Goal: Task Accomplishment & Management: Complete application form

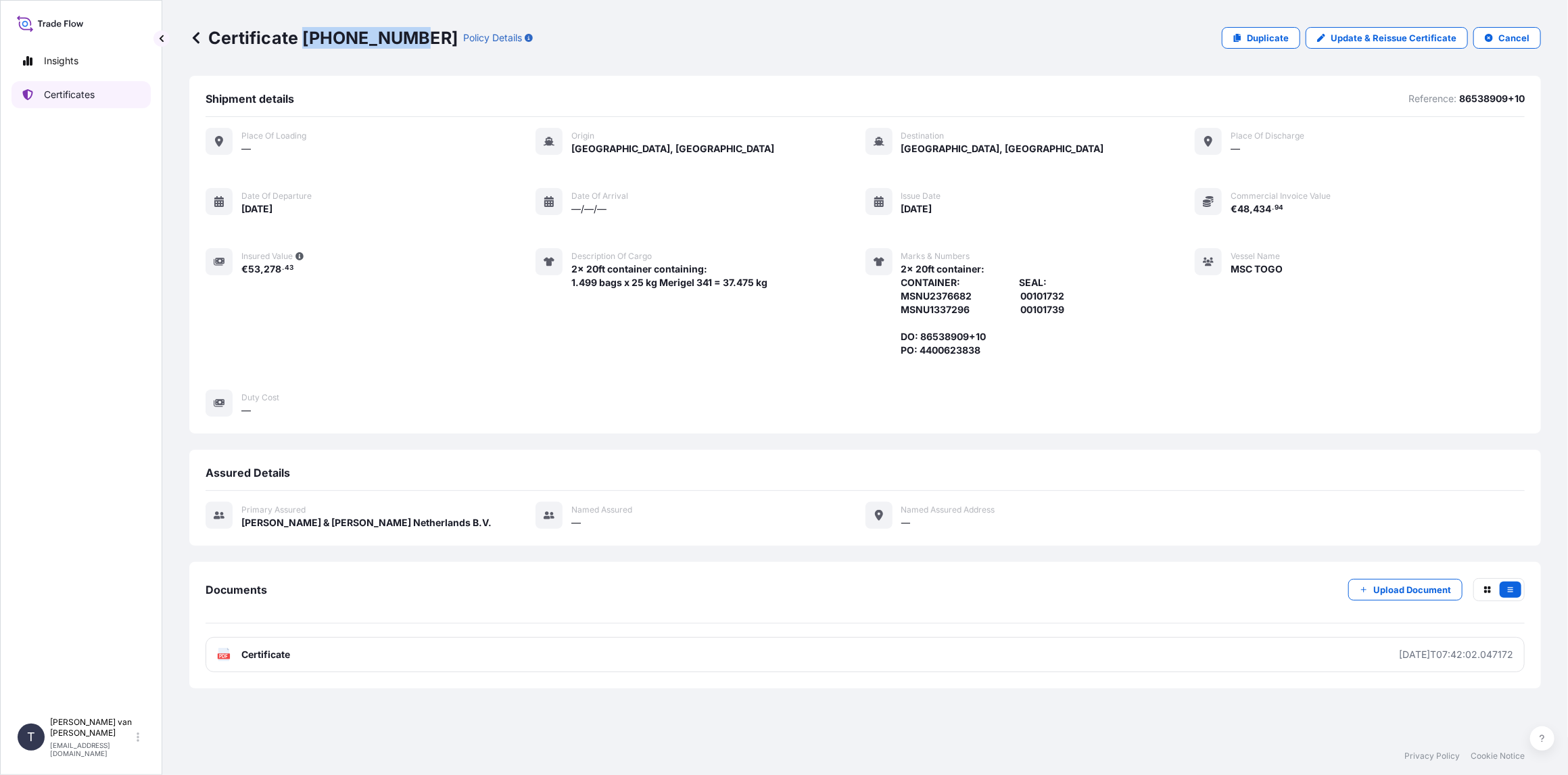
click at [66, 99] on p "Certificates" at bounding box center [69, 94] width 50 height 13
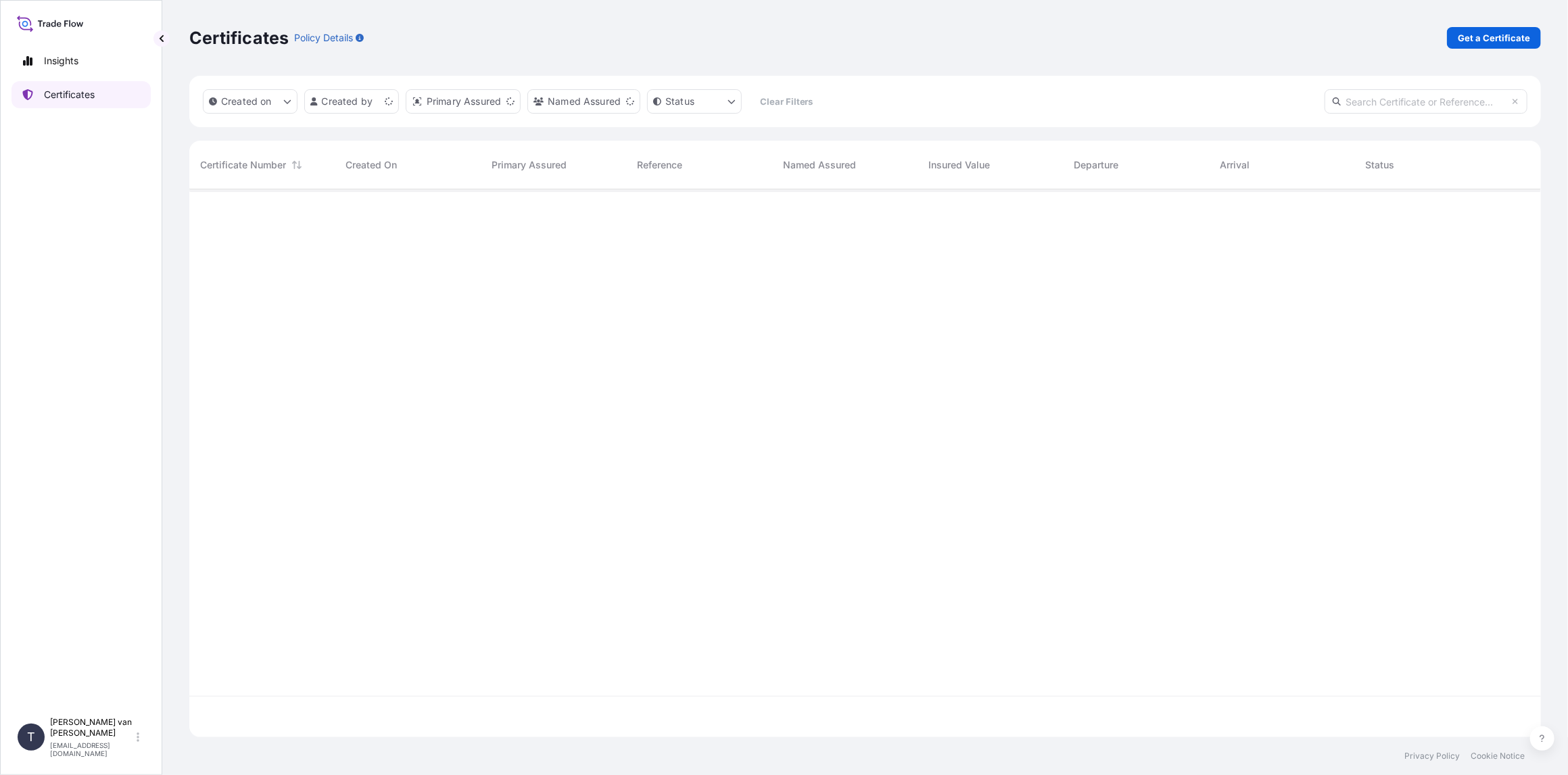
scroll to position [545, 1341]
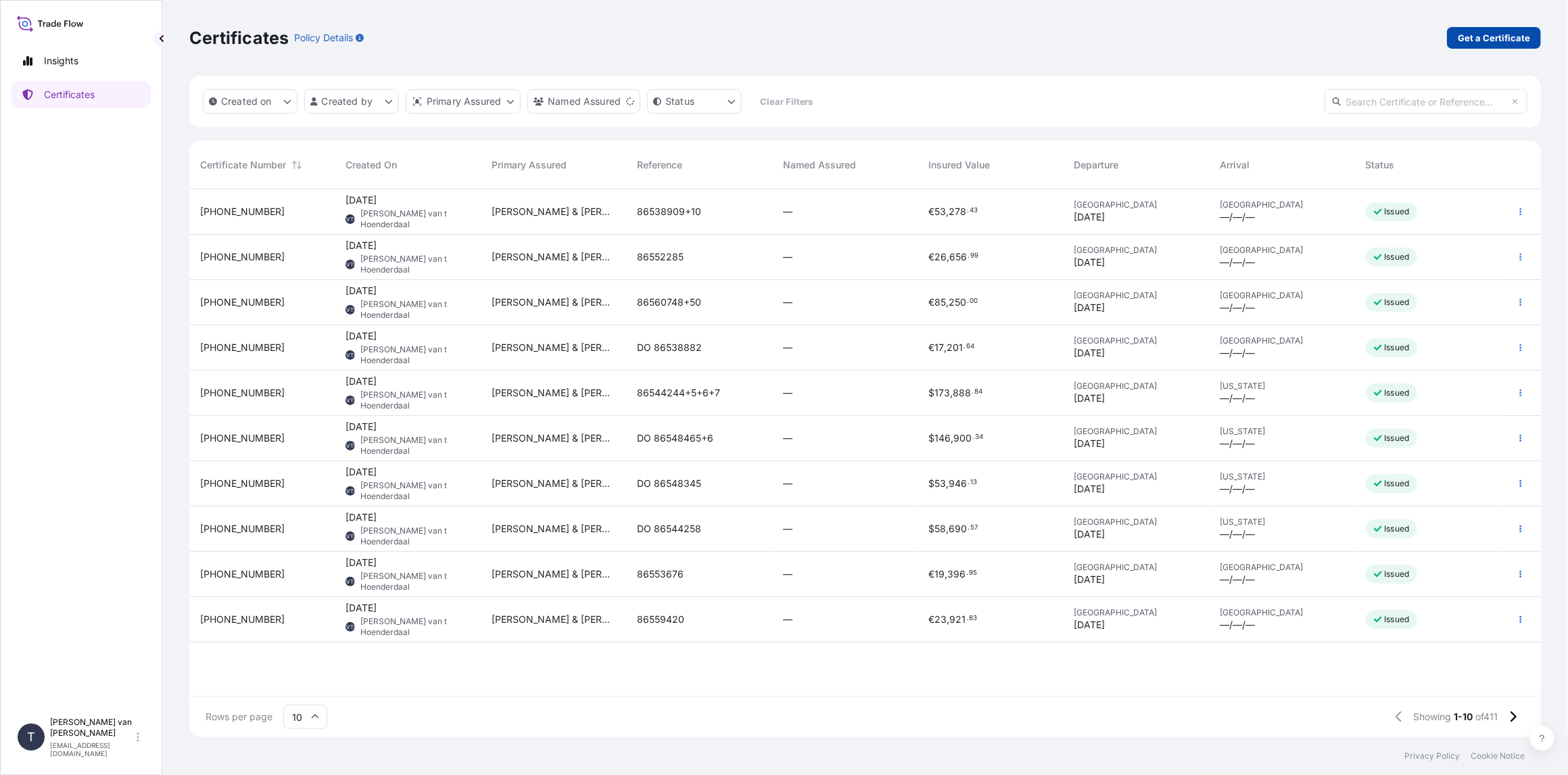
click at [1510, 28] on link "Get a Certificate" at bounding box center [1493, 38] width 94 height 21
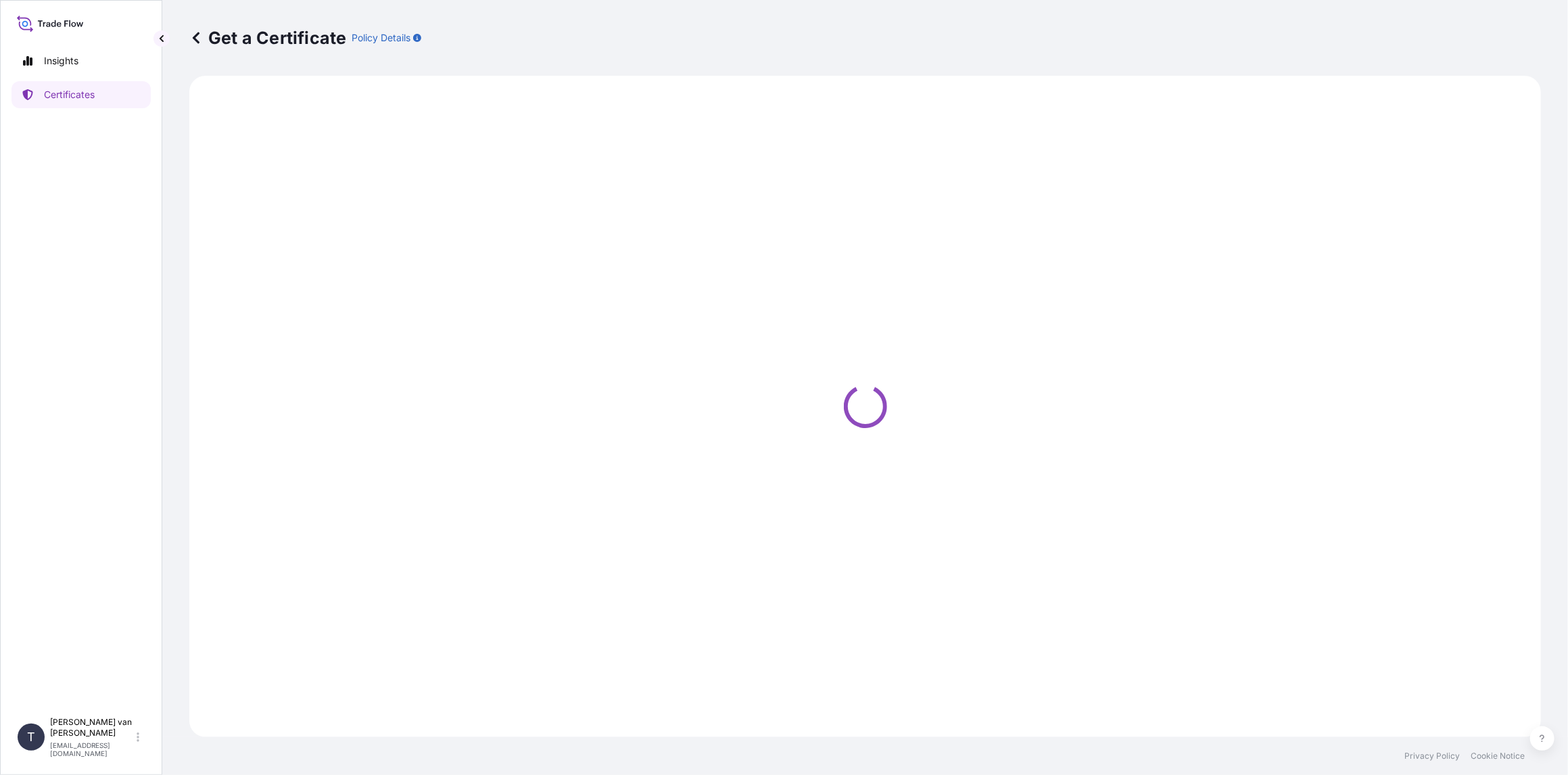
select select "Sea"
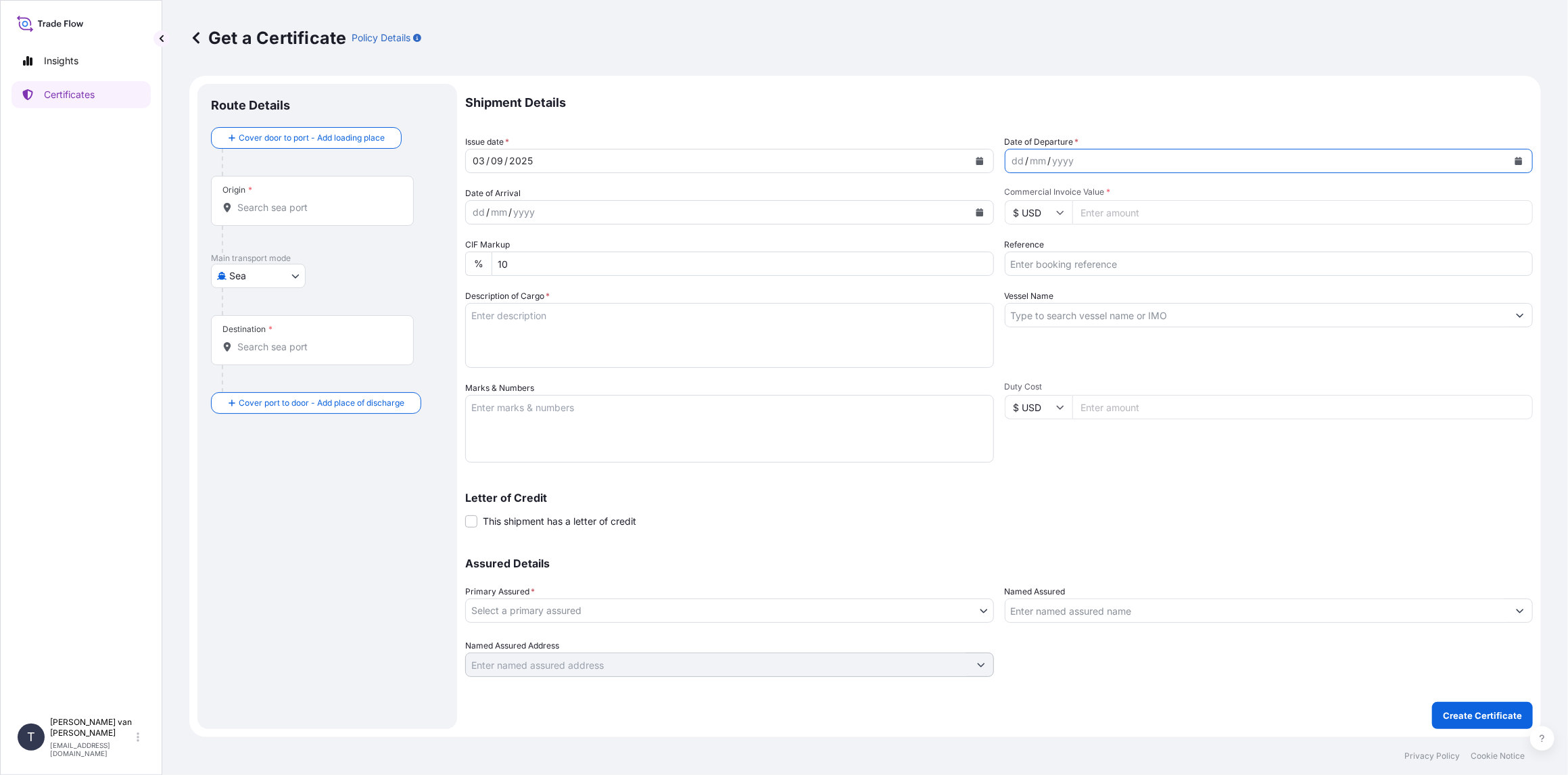
click at [1518, 162] on icon "Calendar" at bounding box center [1519, 160] width 7 height 8
click at [1034, 201] on icon "Previous" at bounding box center [1033, 199] width 8 height 8
click at [1078, 353] on div "27" at bounding box center [1080, 351] width 24 height 24
click at [1061, 211] on icon at bounding box center [1060, 211] width 8 height 8
click at [1049, 251] on div "€ EUR" at bounding box center [1038, 249] width 57 height 26
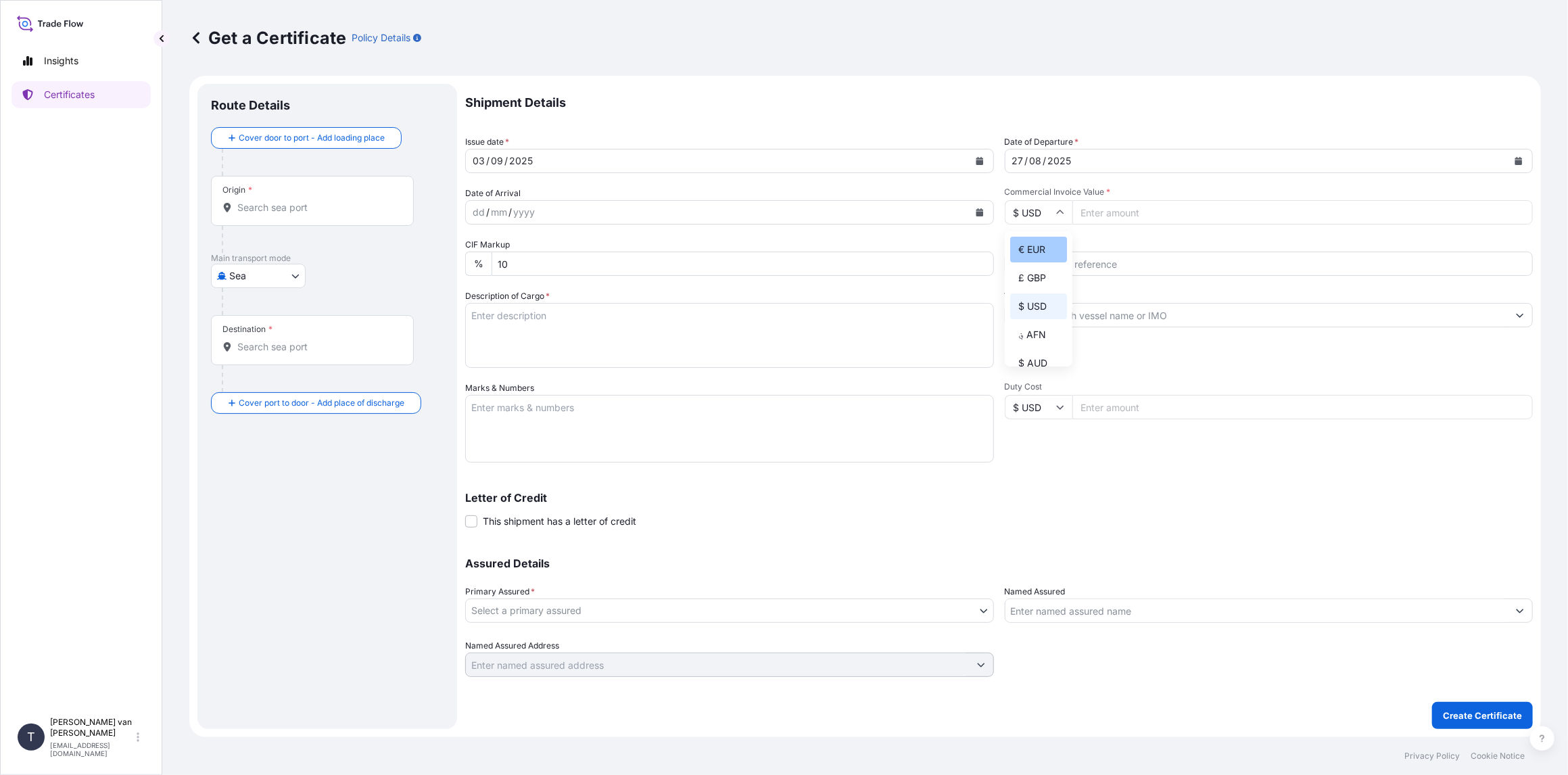
type input "€ EUR"
click at [1117, 221] on input "Commercial Invoice Value *" at bounding box center [1303, 212] width 461 height 24
type input "17605.55"
click at [1107, 262] on input "Reference" at bounding box center [1268, 263] width 529 height 24
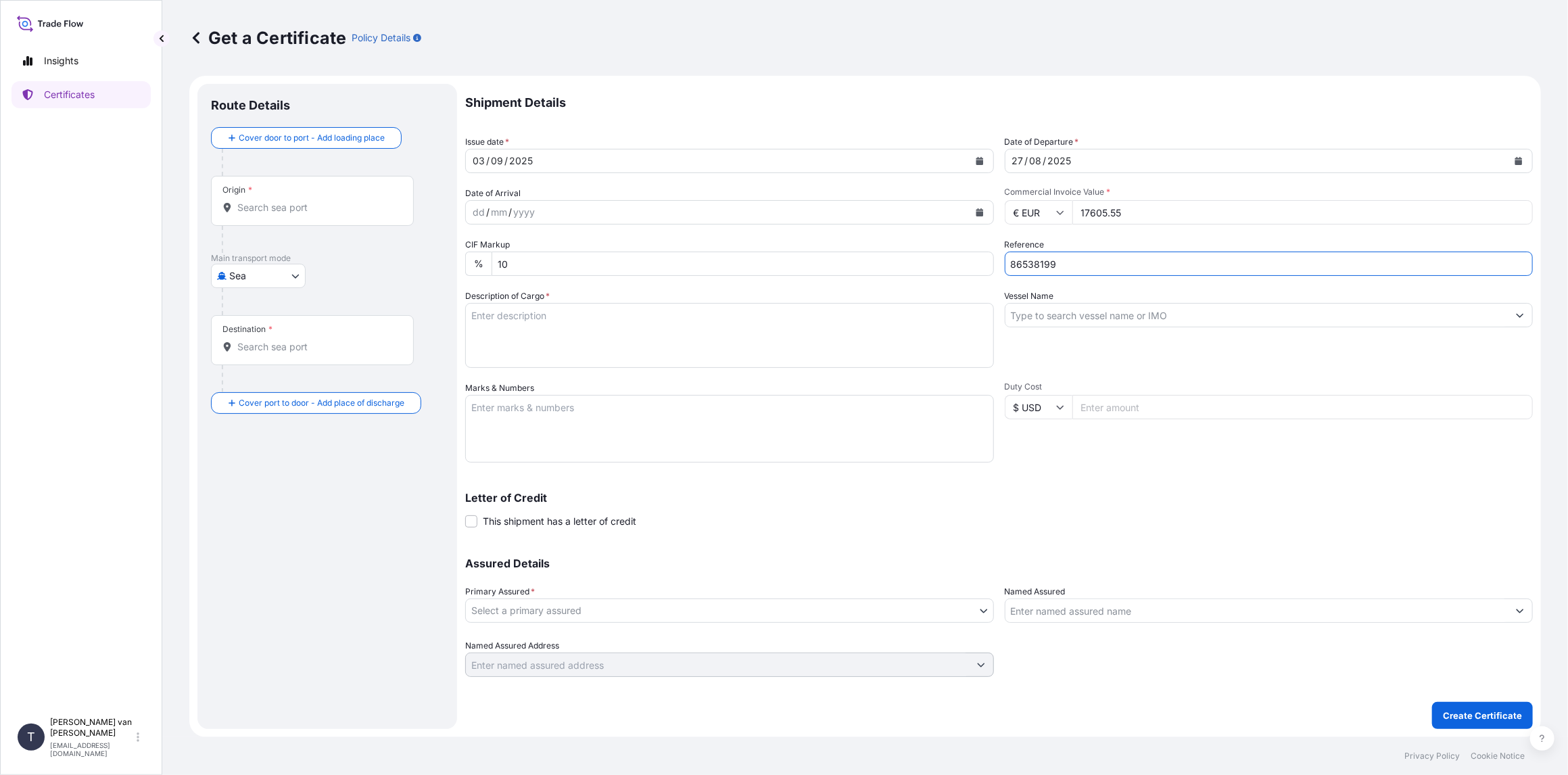
type input "86538199"
click at [1080, 319] on input "Vessel Name" at bounding box center [1256, 315] width 503 height 24
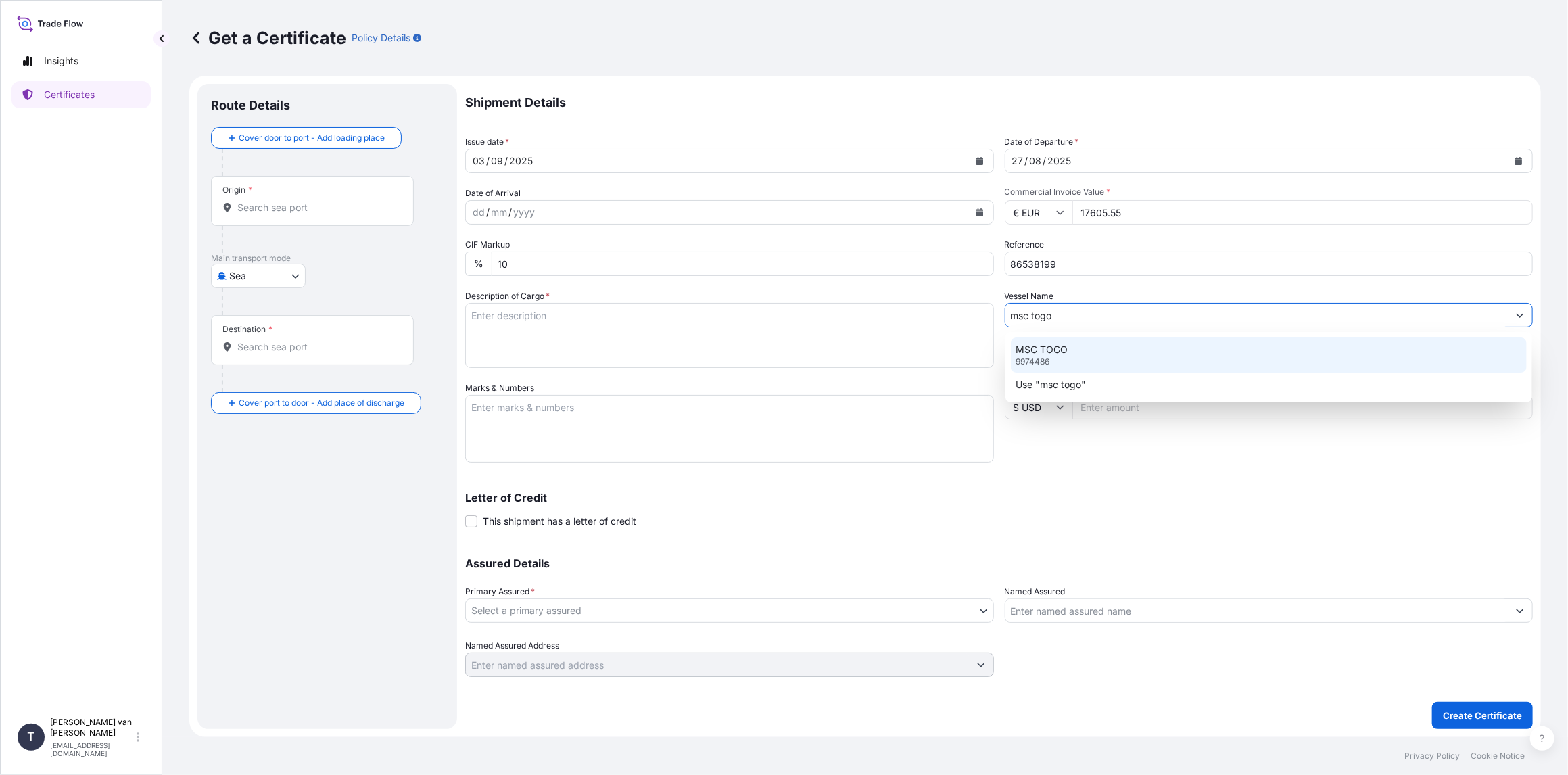
click at [1030, 349] on p "MSC TOGO" at bounding box center [1042, 349] width 52 height 13
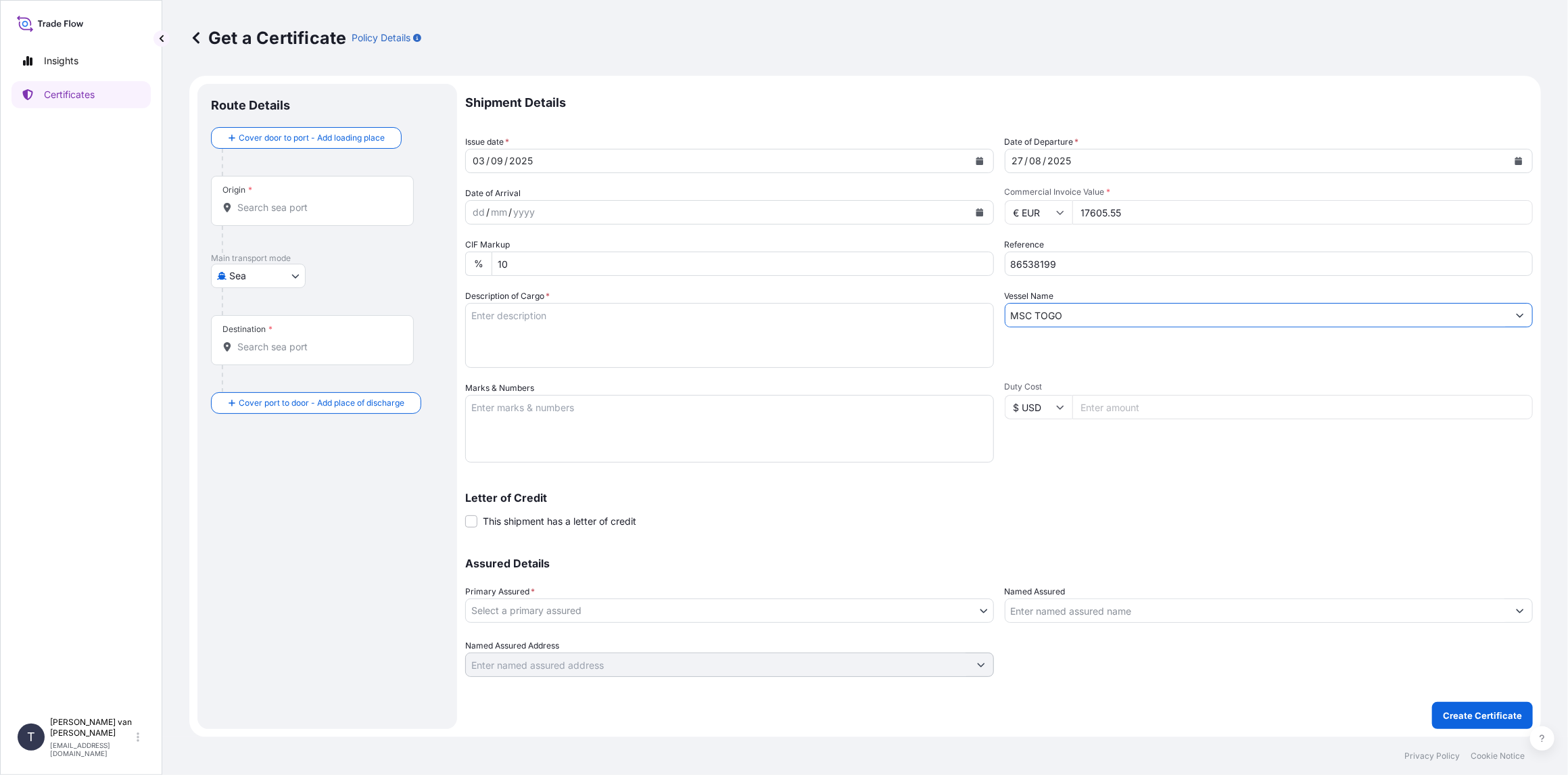
type input "MSC TOGO"
click at [498, 333] on textarea "Description of Cargo *" at bounding box center [729, 335] width 529 height 65
click at [534, 311] on textarea "1x 20ft container containing: 790 bags x 25 kg Resistamyl 349 = 19.750 kg" at bounding box center [729, 335] width 529 height 65
drag, startPoint x: 546, startPoint y: 317, endPoint x: 427, endPoint y: 317, distance: 119.0
click at [427, 317] on form "Route Details Cover door to port - Add loading place Place of loading Road / [G…" at bounding box center [865, 407] width 1352 height 661
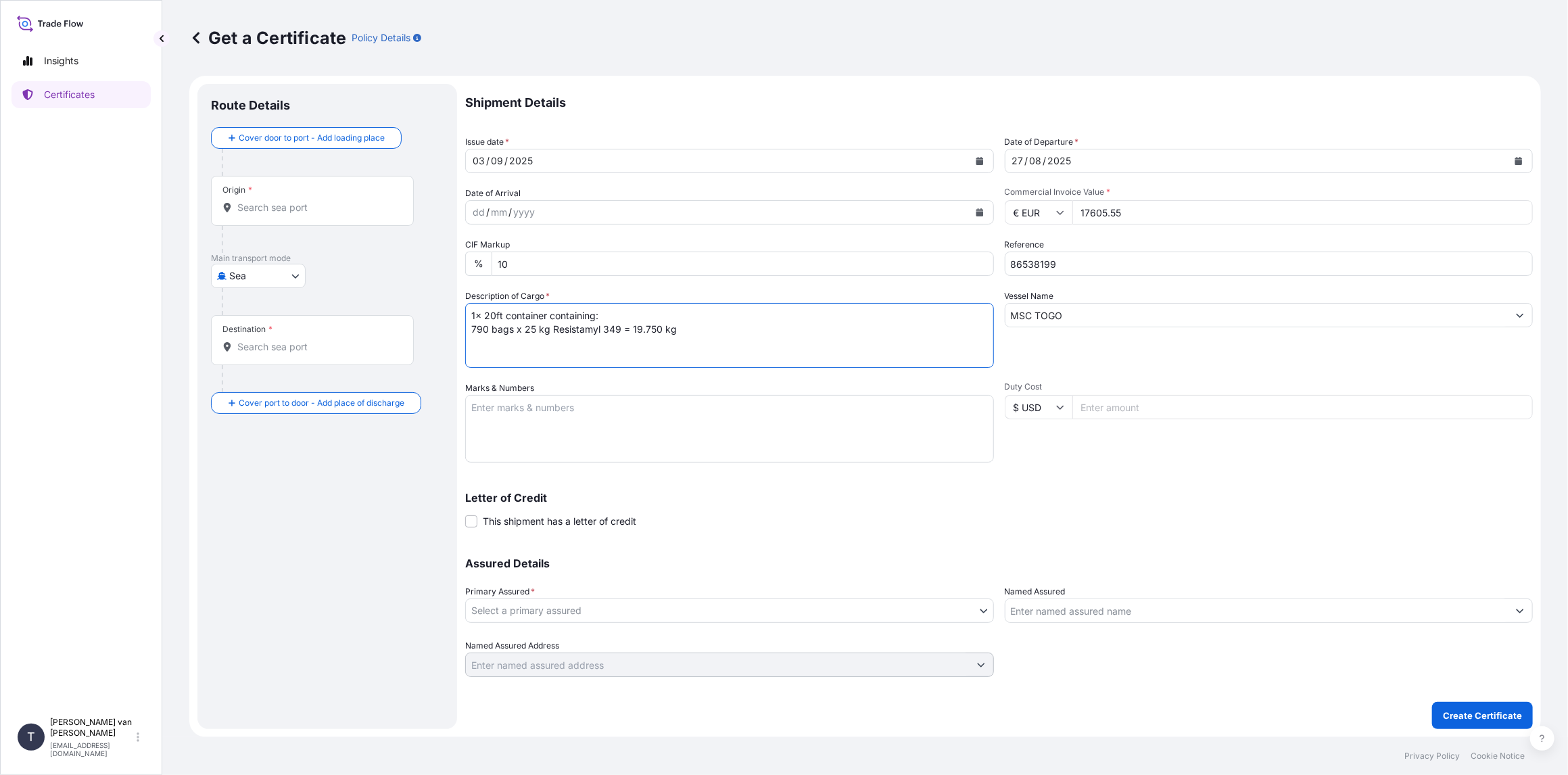
type textarea "1x 20ft container containing: 790 bags x 25 kg Resistamyl 349 = 19.750 kg"
click at [497, 409] on textarea "Marks & Numbers" at bounding box center [729, 428] width 529 height 67
paste textarea "1x 20ft container"
type textarea "1x 20ft container: CONTAINER: SEAL: FCIU6482018 00101714 DO: 86538199 PO: 44006…"
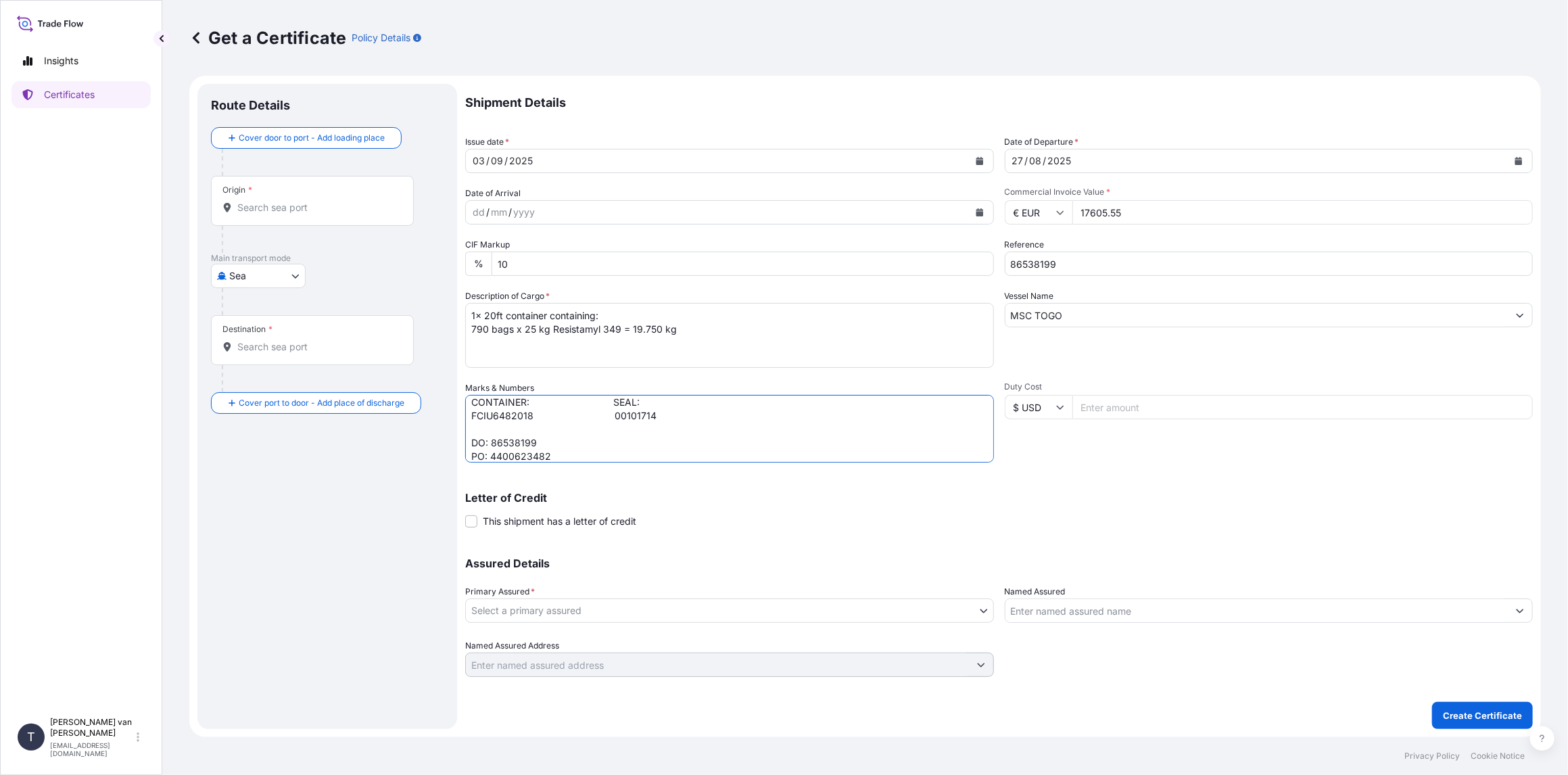
click at [588, 620] on body "Insights Certificates T [PERSON_NAME] van t Hoenderdaal [EMAIL_ADDRESS][DOMAIN_…" at bounding box center [784, 388] width 1568 height 775
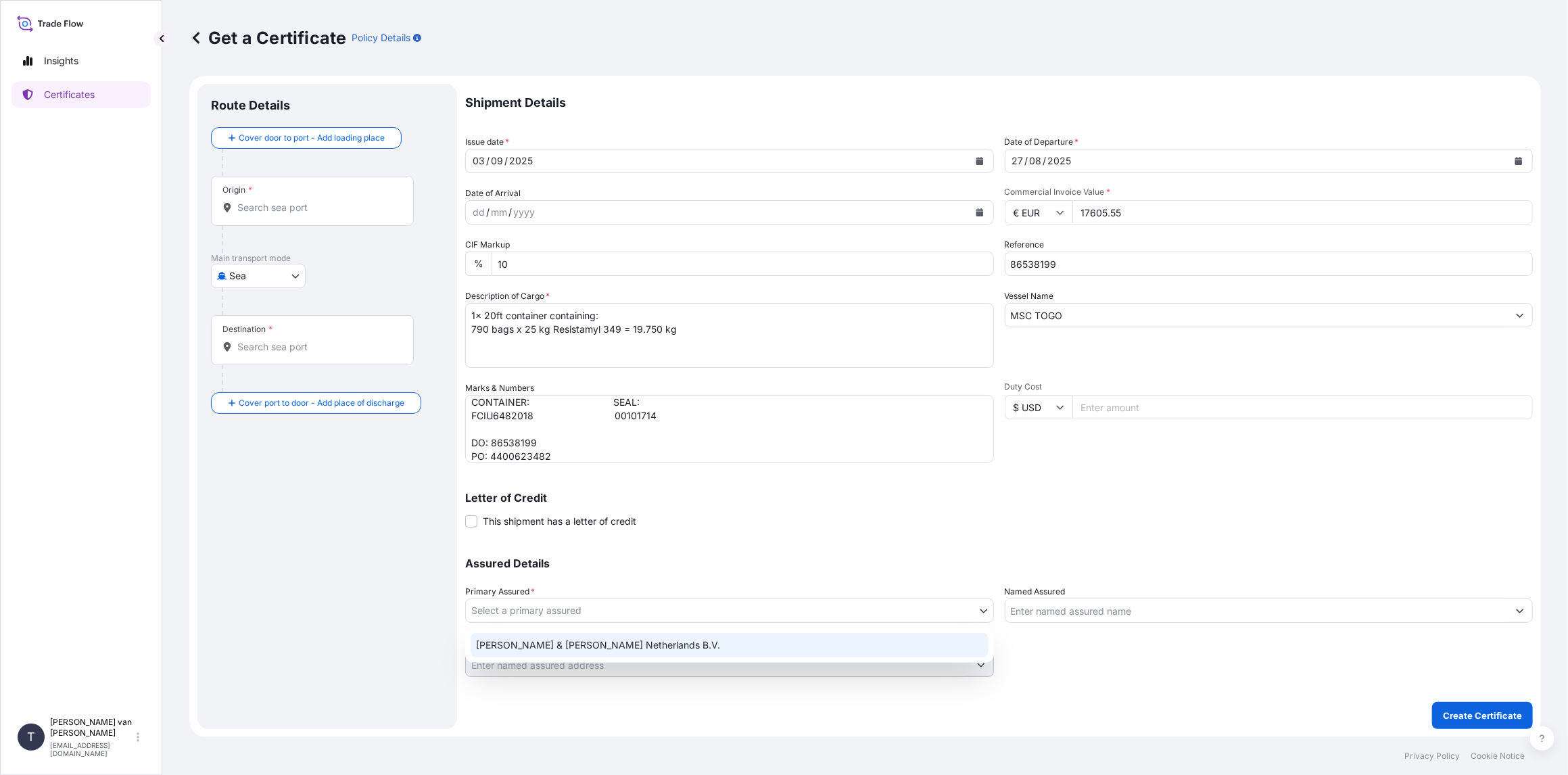
click at [538, 639] on div "[PERSON_NAME] & [PERSON_NAME] Netherlands B.V." at bounding box center [730, 645] width 518 height 24
select select "31666"
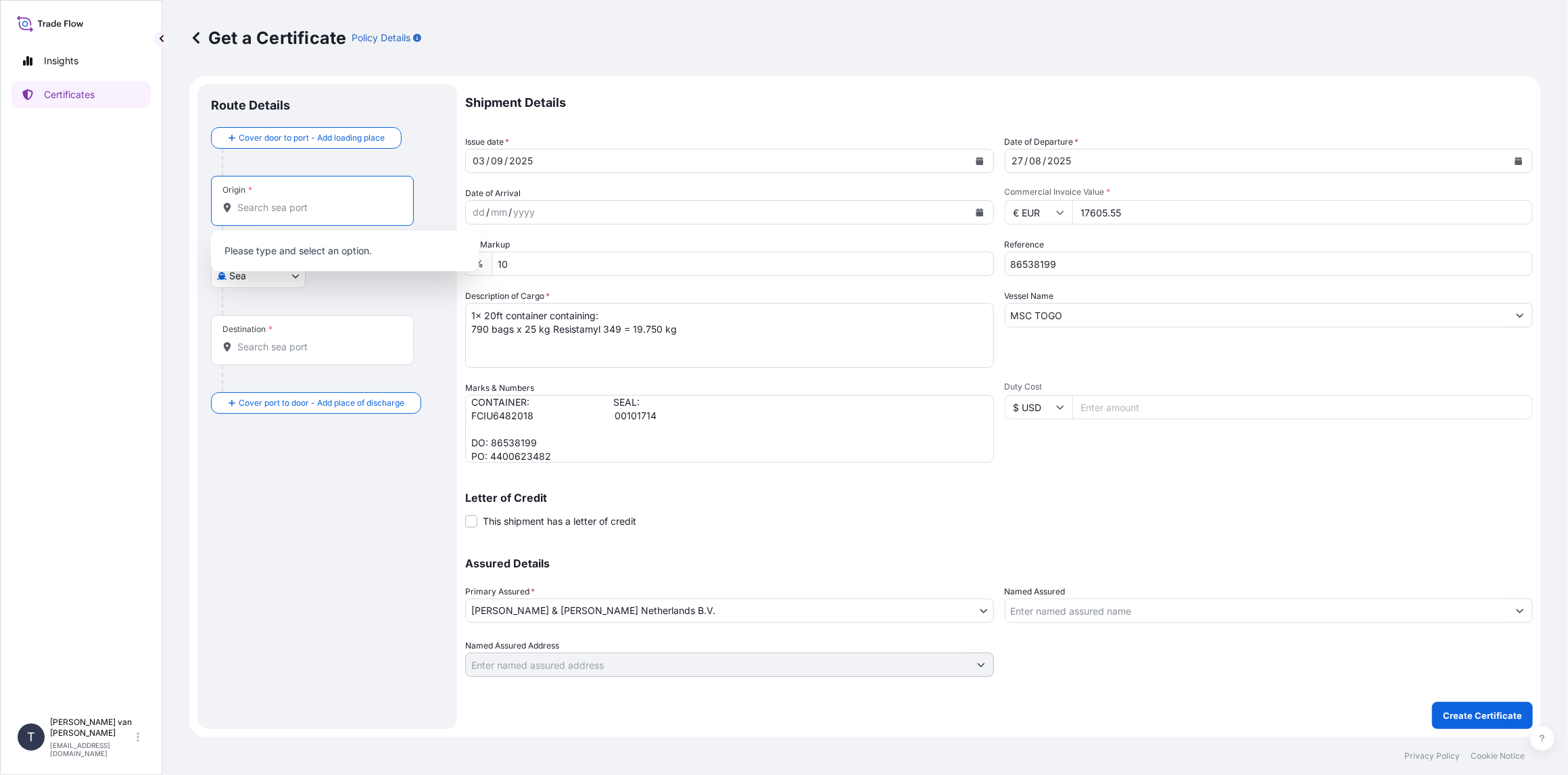
click at [274, 214] on input "Origin *" at bounding box center [317, 207] width 160 height 13
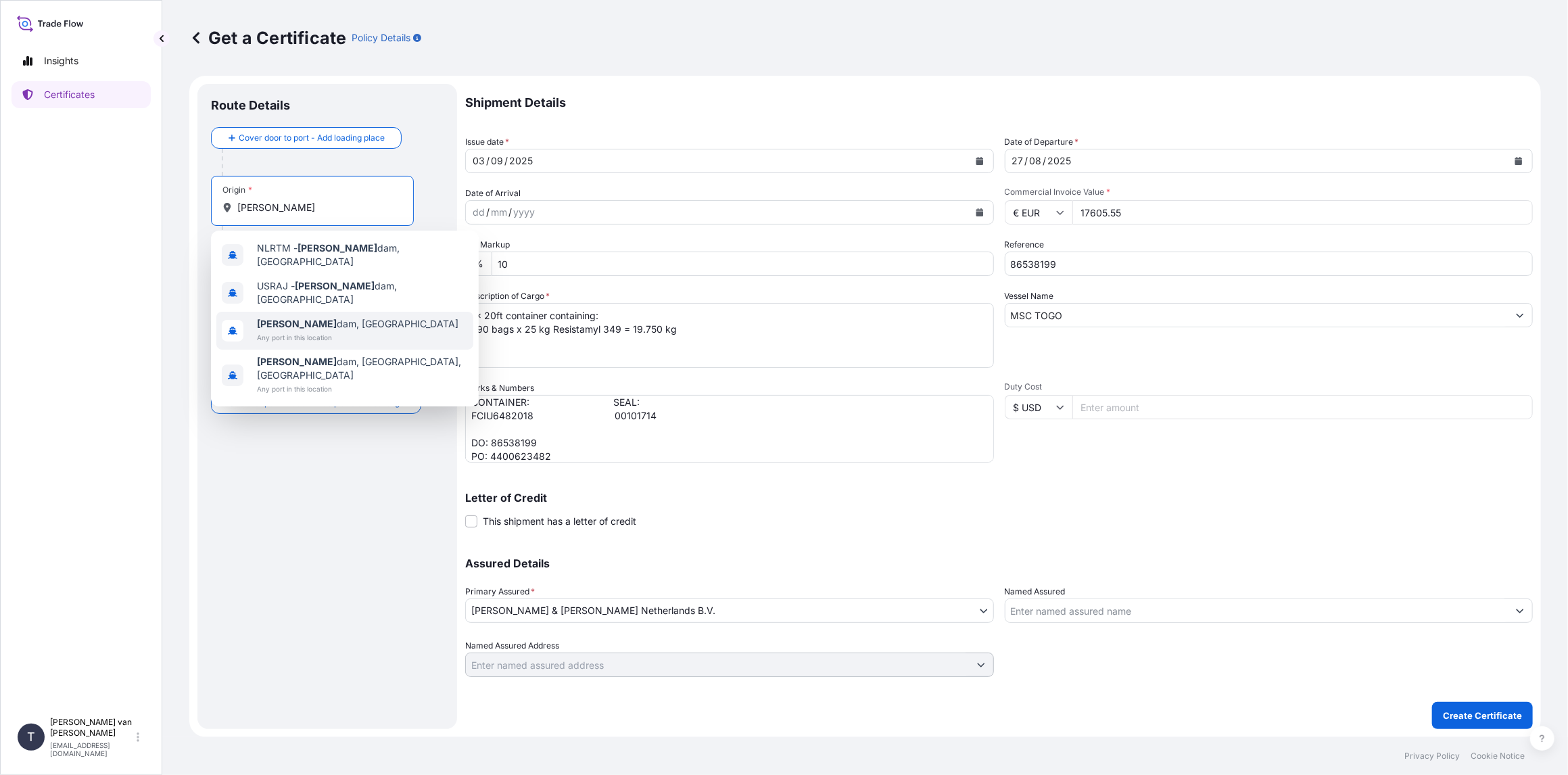
click at [296, 317] on span "[PERSON_NAME] dam, [GEOGRAPHIC_DATA]" at bounding box center [358, 324] width 202 height 13
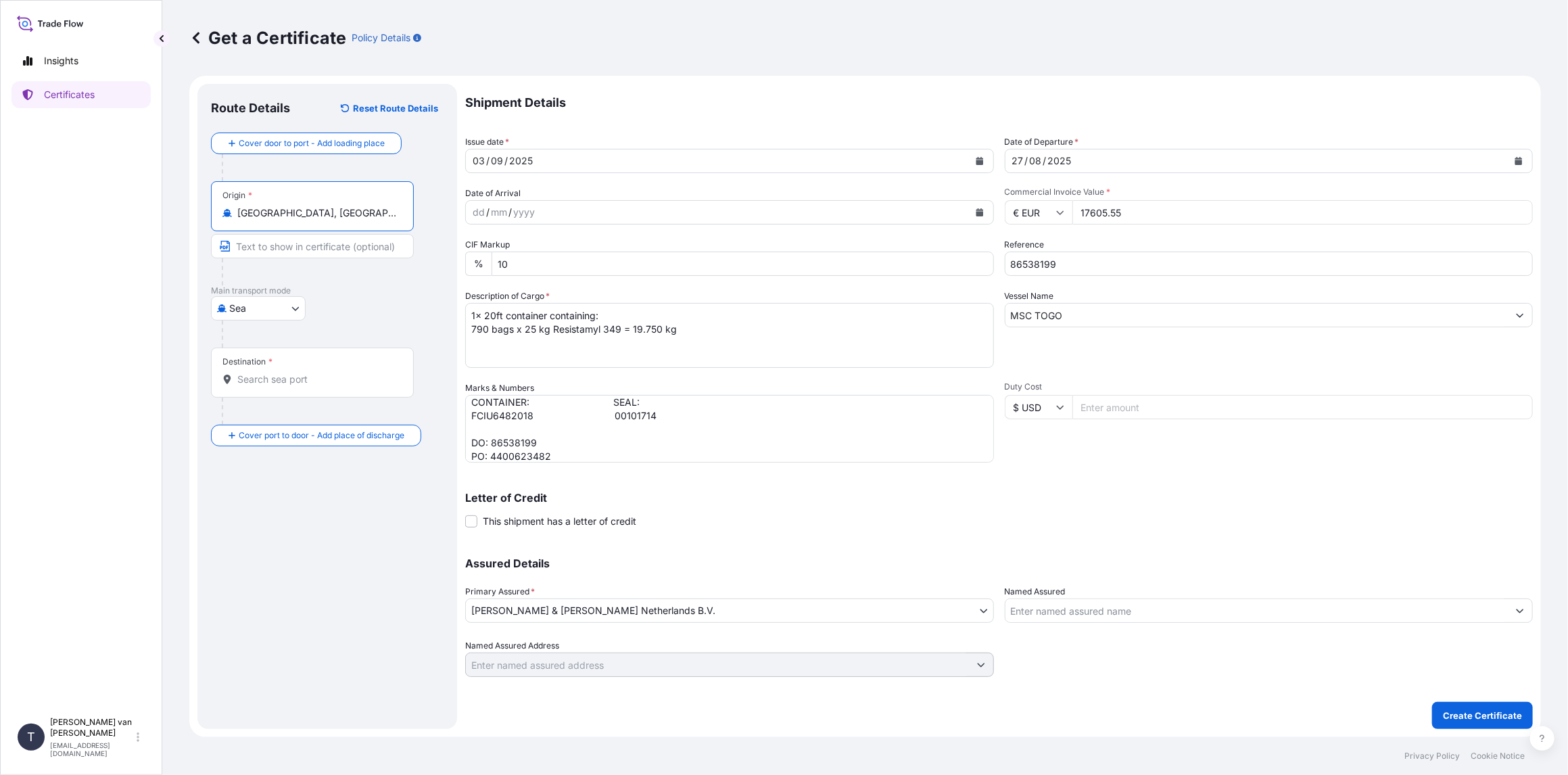
type input "[GEOGRAPHIC_DATA], [GEOGRAPHIC_DATA]"
click at [271, 365] on span "*" at bounding box center [270, 361] width 4 height 11
click at [271, 373] on input "Destination *" at bounding box center [317, 379] width 160 height 13
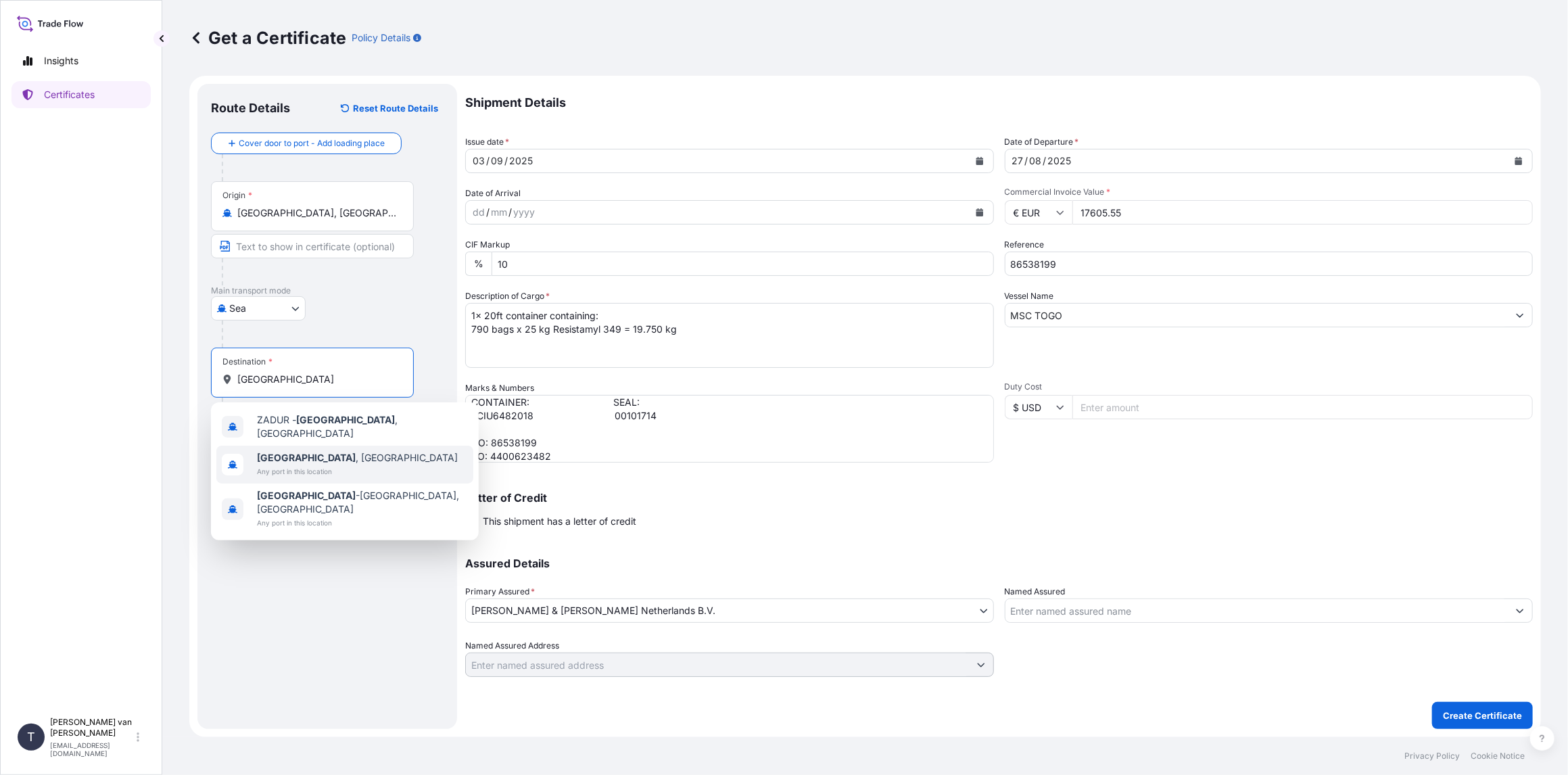
click at [293, 466] on span "Any port in this location" at bounding box center [357, 471] width 201 height 13
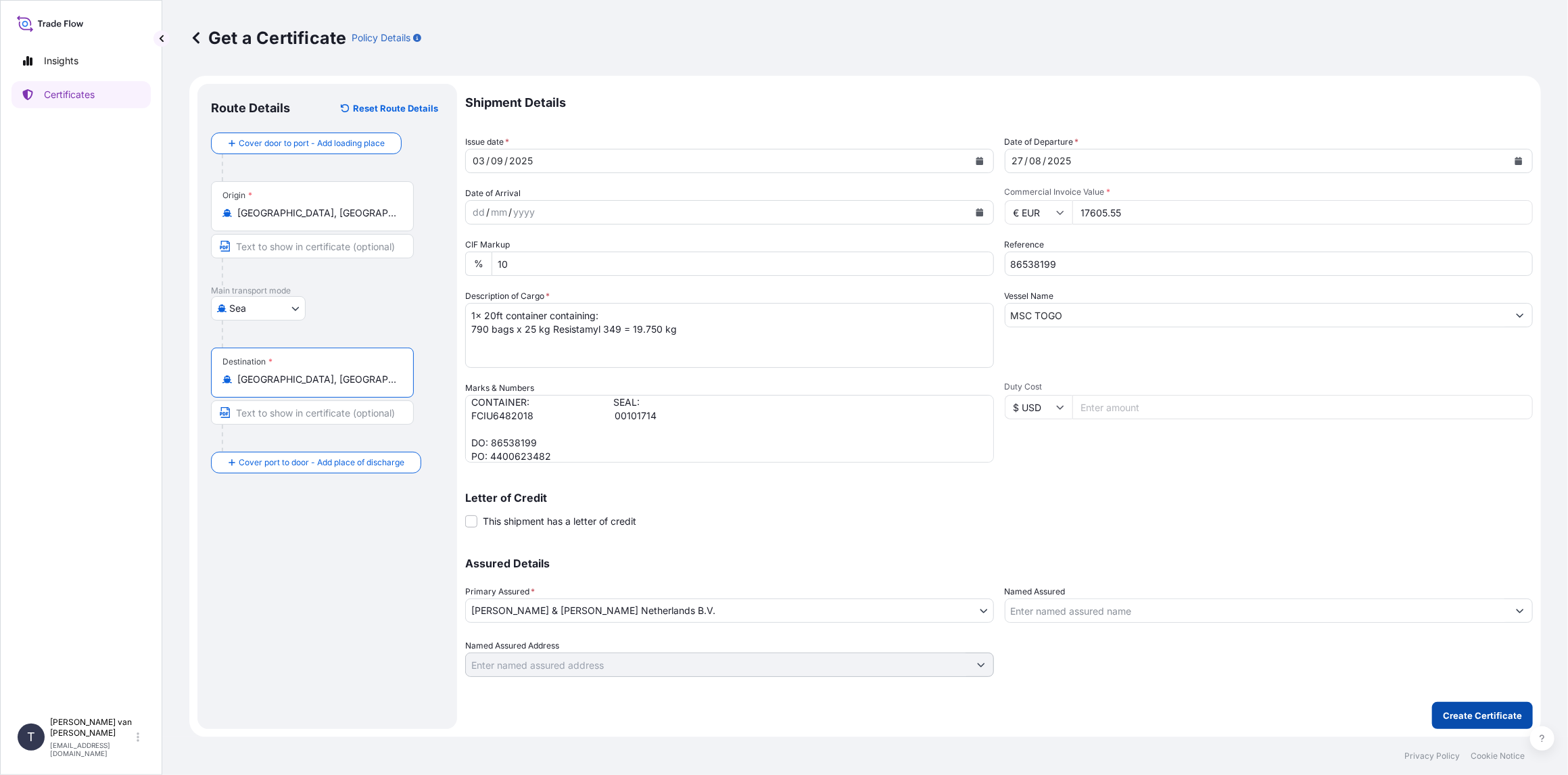
type input "[GEOGRAPHIC_DATA], [GEOGRAPHIC_DATA]"
click at [1456, 716] on p "Create Certificate" at bounding box center [1482, 715] width 79 height 13
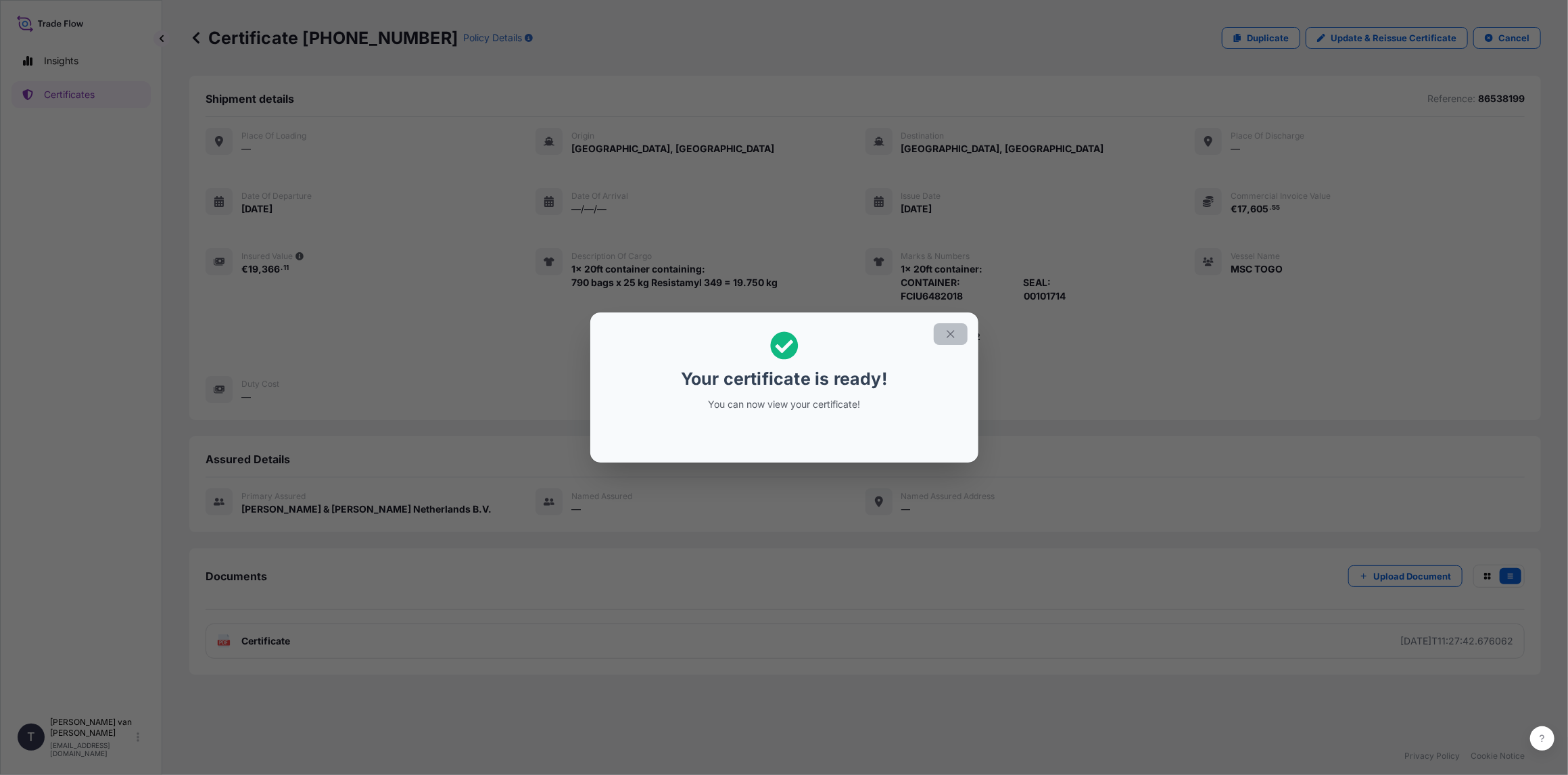
click at [947, 333] on icon "button" at bounding box center [950, 334] width 12 height 12
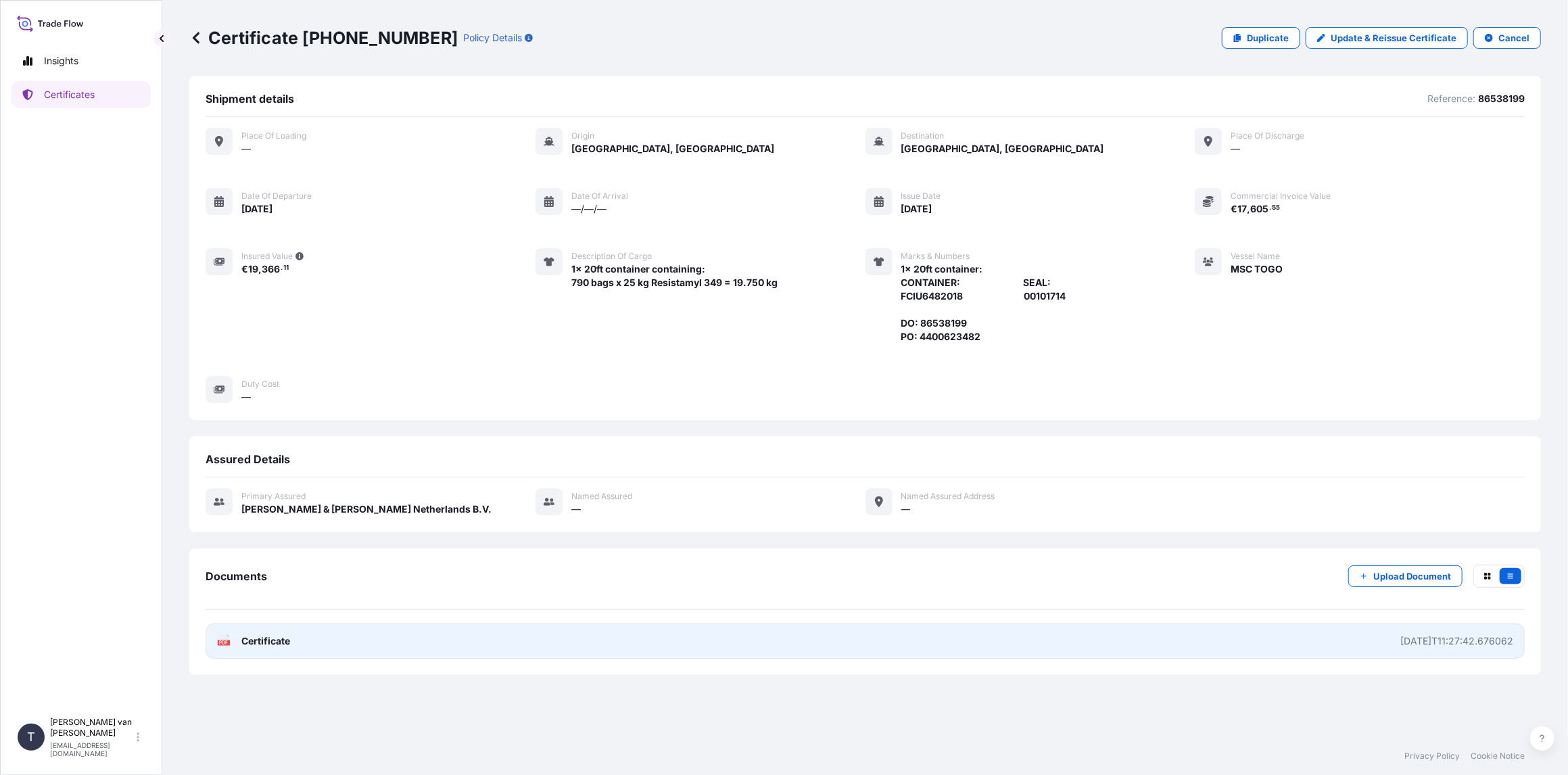
click at [253, 642] on span "Certificate" at bounding box center [265, 640] width 49 height 13
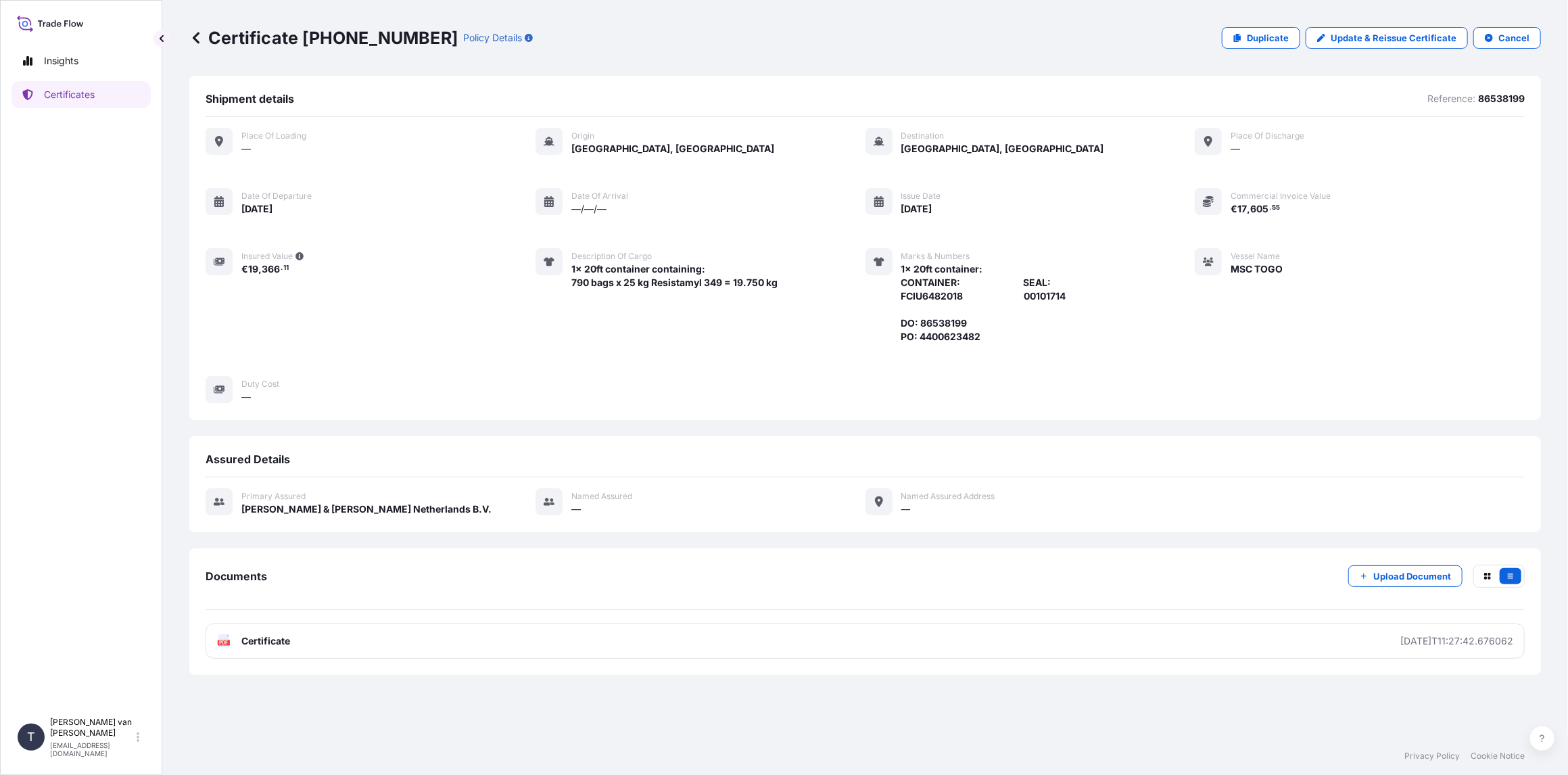
click at [411, 33] on div "Certificate [PHONE_NUMBER] Policy Details" at bounding box center [361, 38] width 344 height 21
drag, startPoint x: 410, startPoint y: 38, endPoint x: 305, endPoint y: 35, distance: 105.0
click at [305, 35] on p "Certificate [PHONE_NUMBER]" at bounding box center [324, 38] width 268 height 21
copy p "[PHONE_NUMBER]"
click at [93, 101] on link "Certificates" at bounding box center [81, 94] width 139 height 27
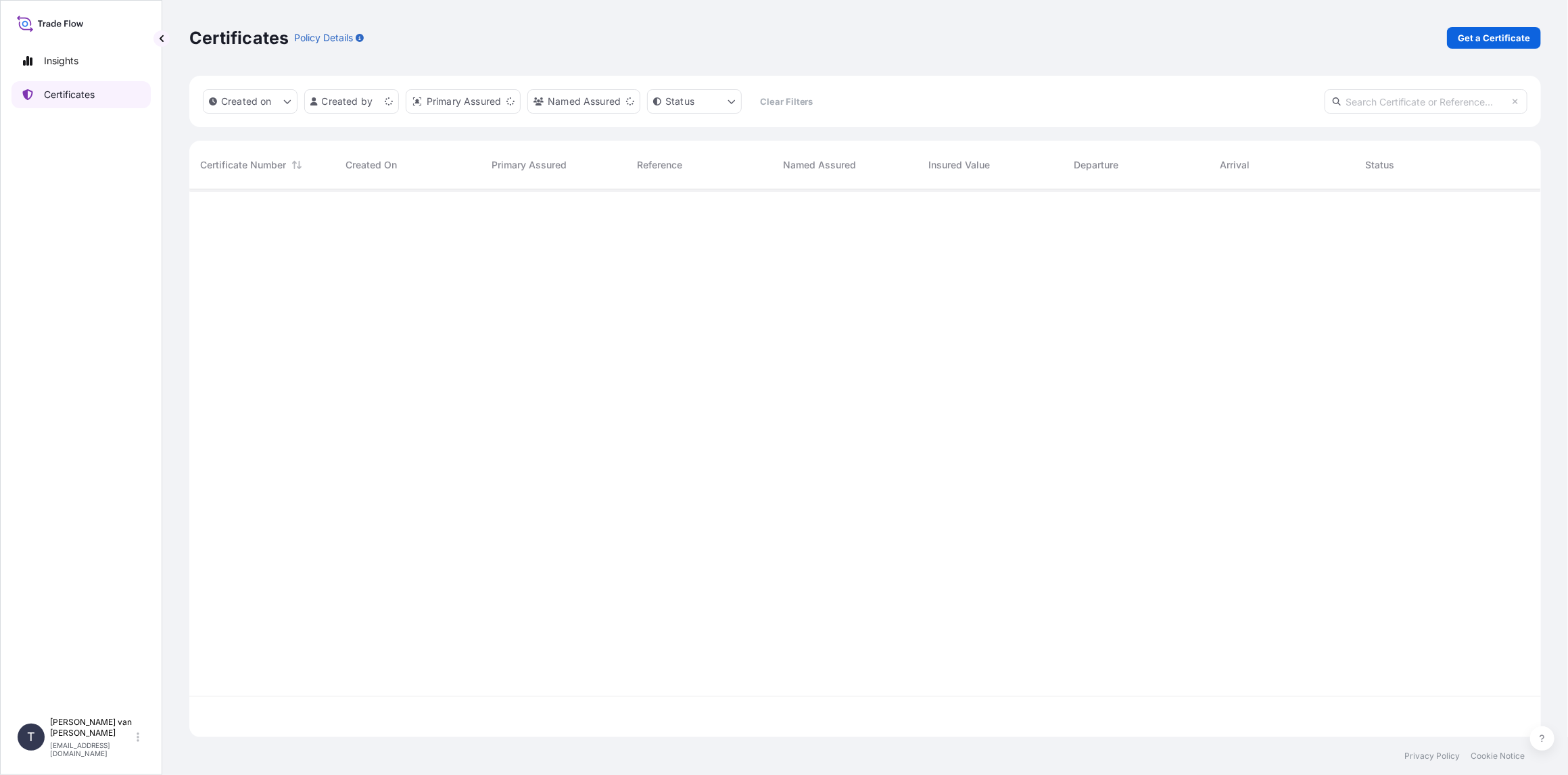
scroll to position [545, 1341]
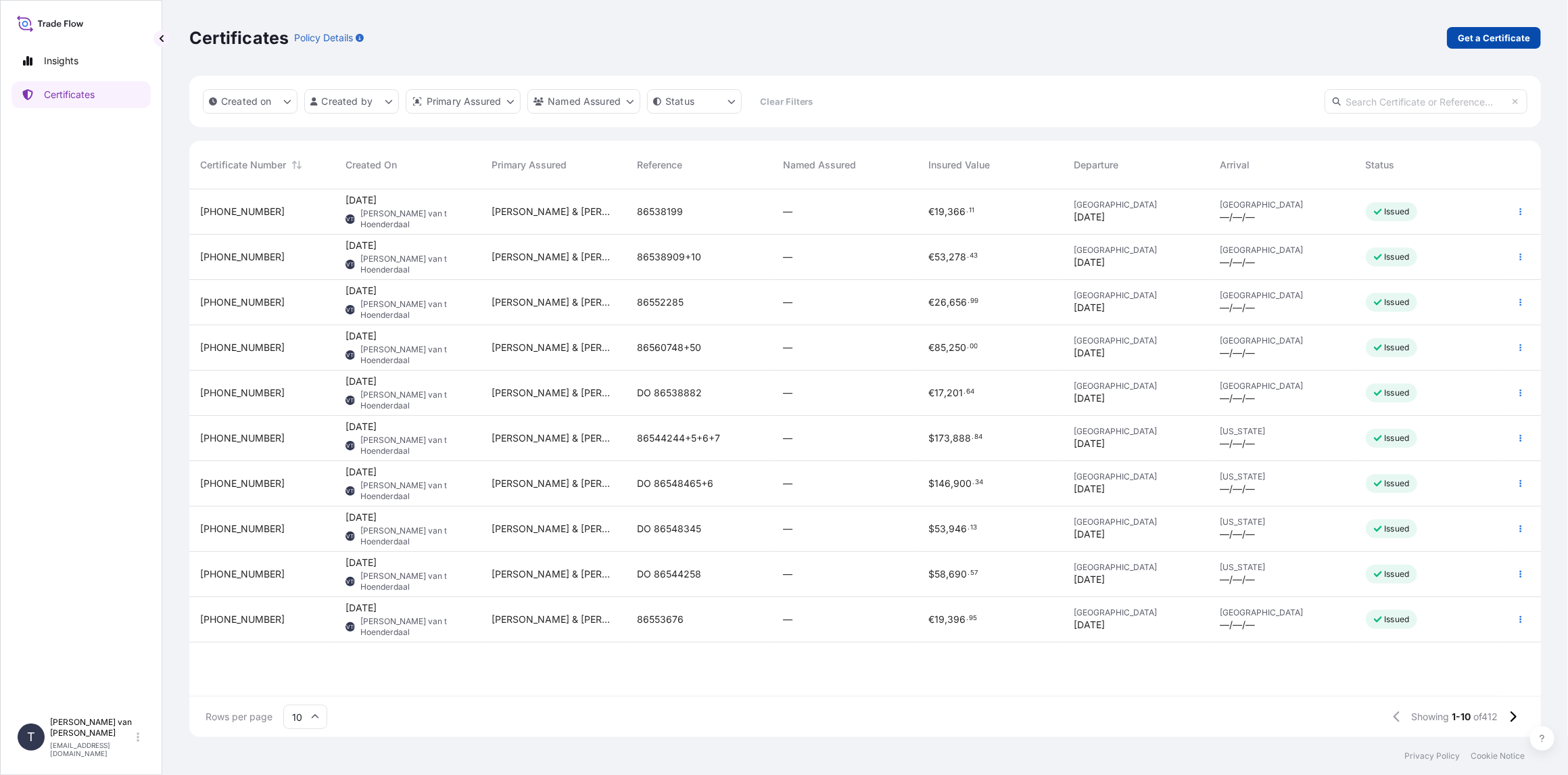
click at [1491, 39] on p "Get a Certificate" at bounding box center [1494, 38] width 72 height 13
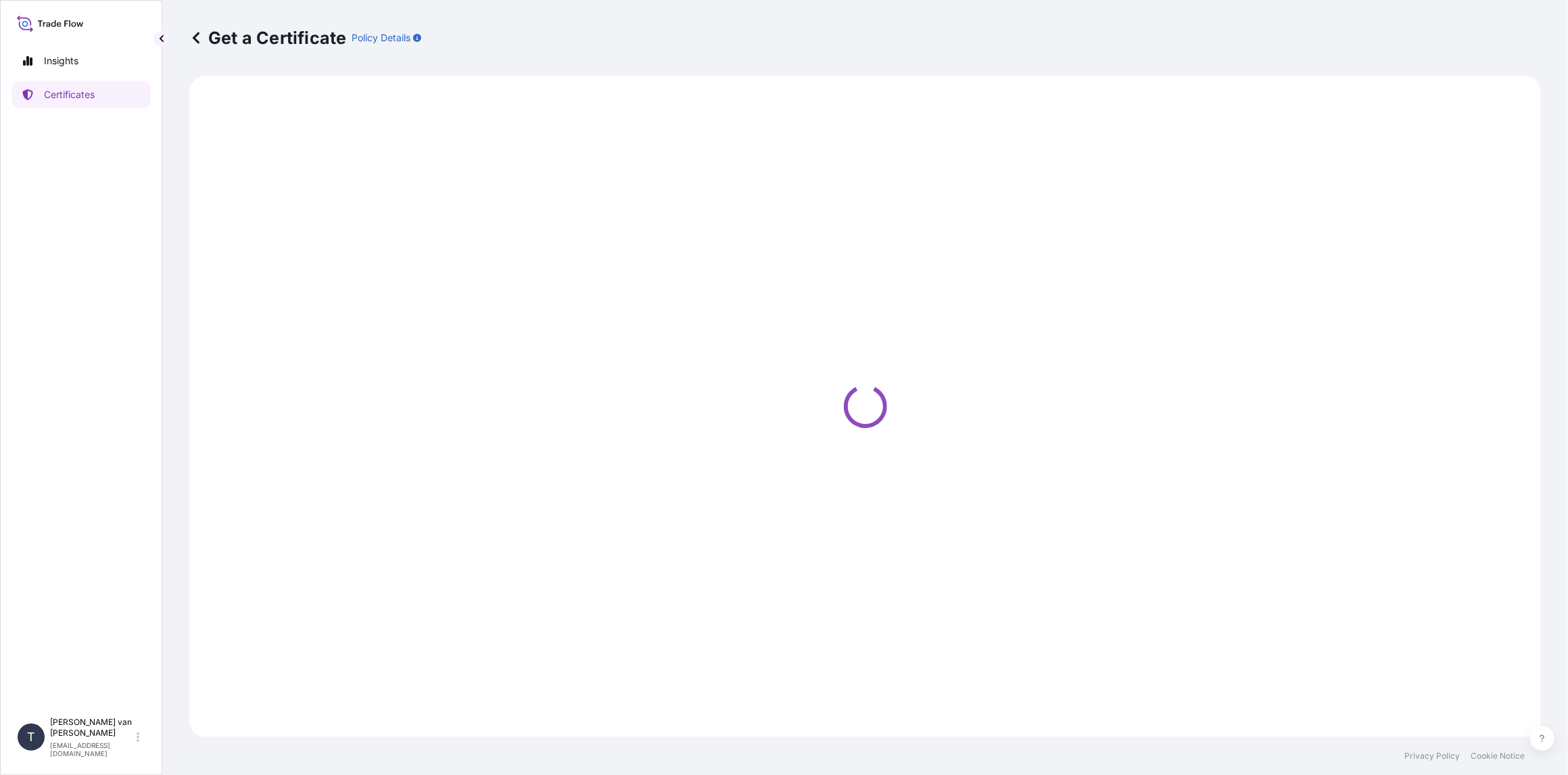
select select "Sea"
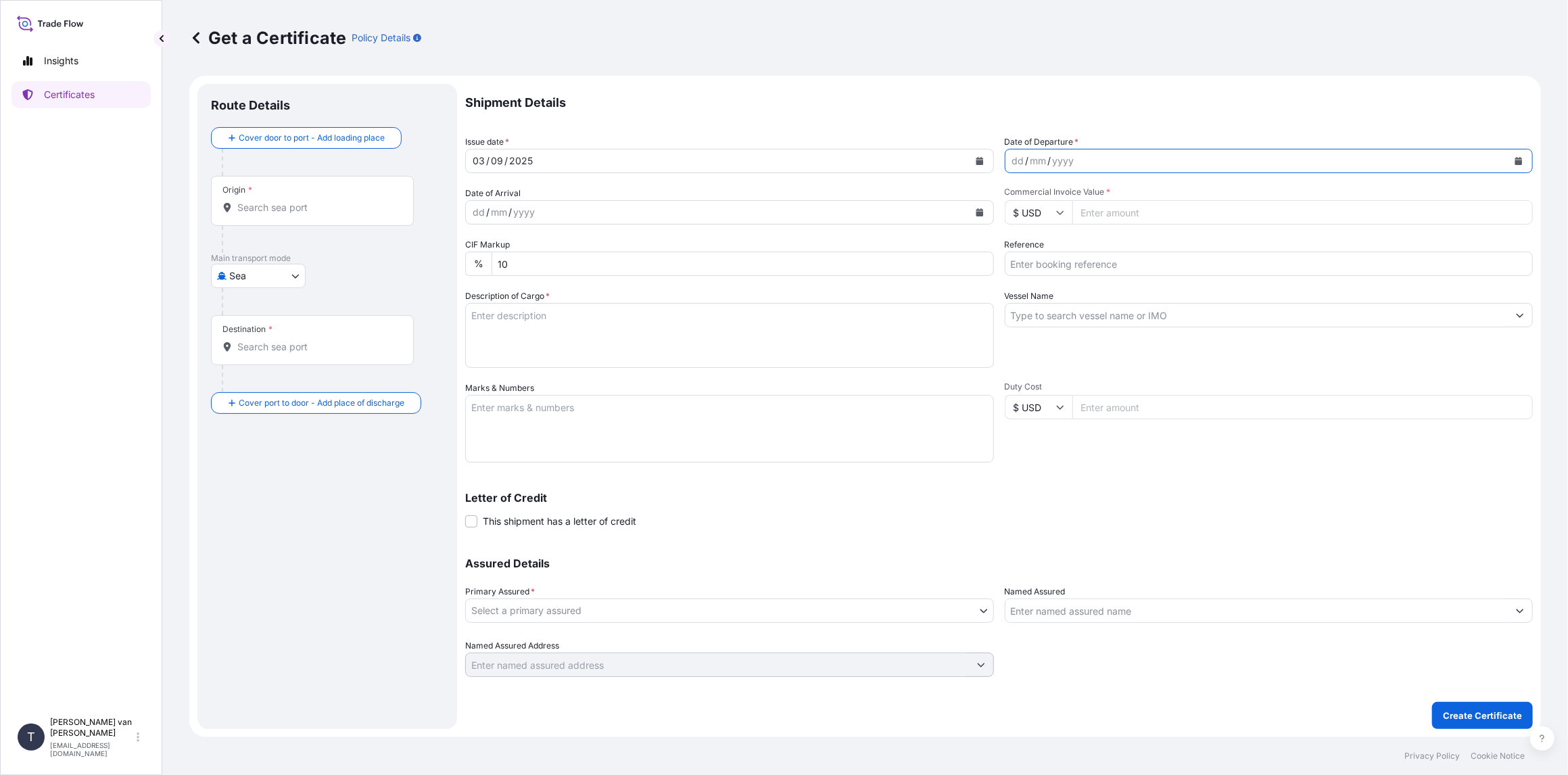
click at [1518, 157] on icon "Calendar" at bounding box center [1518, 160] width 8 height 8
click at [1035, 193] on button "Previous" at bounding box center [1034, 199] width 30 height 21
click at [1162, 327] on div "23" at bounding box center [1157, 326] width 24 height 24
click at [1063, 215] on icon at bounding box center [1060, 211] width 8 height 8
click at [1042, 257] on div "€ EUR" at bounding box center [1038, 249] width 57 height 26
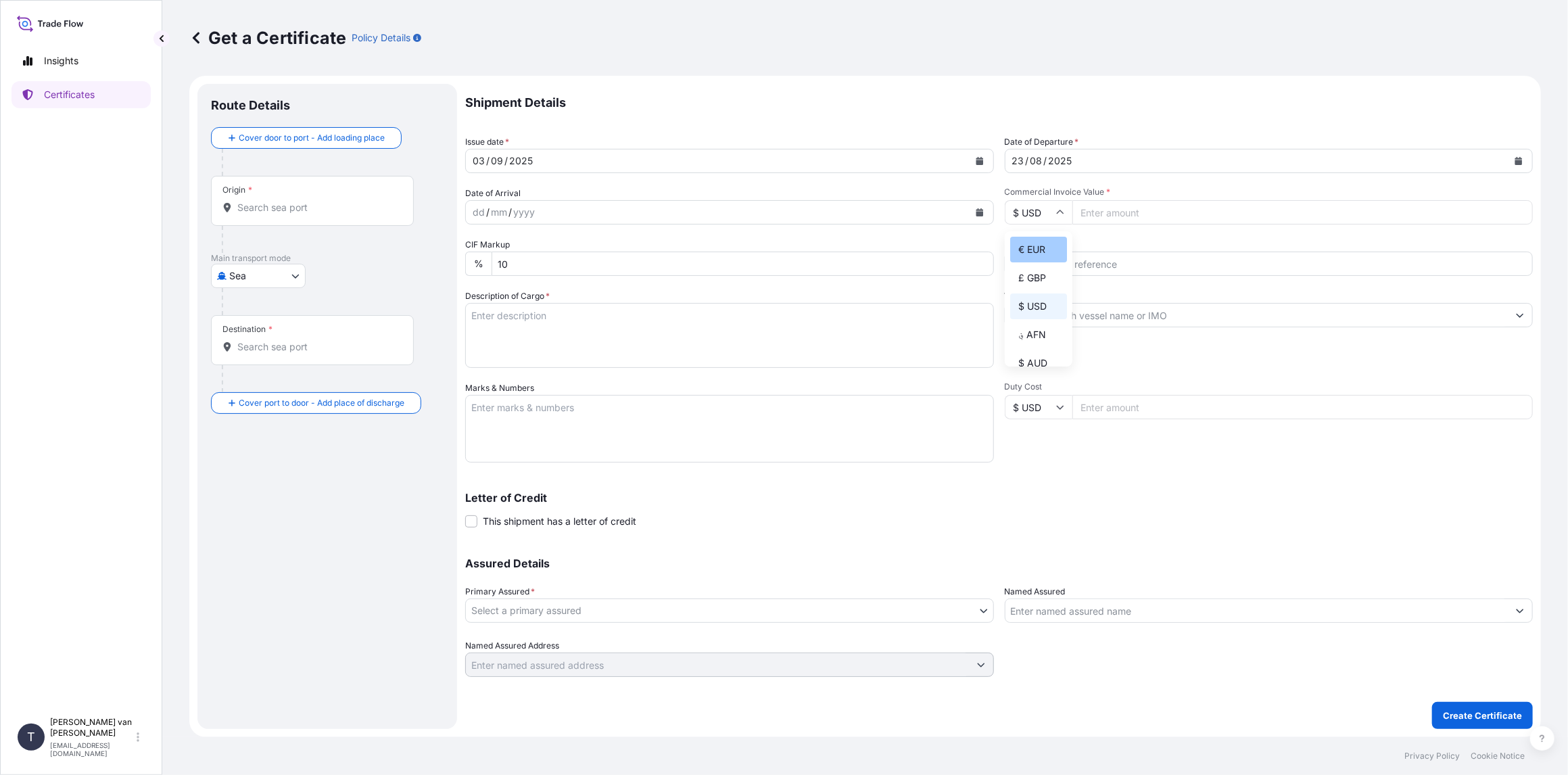
type input "€ EUR"
click at [1109, 217] on input "Commercial Invoice Value *" at bounding box center [1303, 212] width 461 height 24
type input "28721.25"
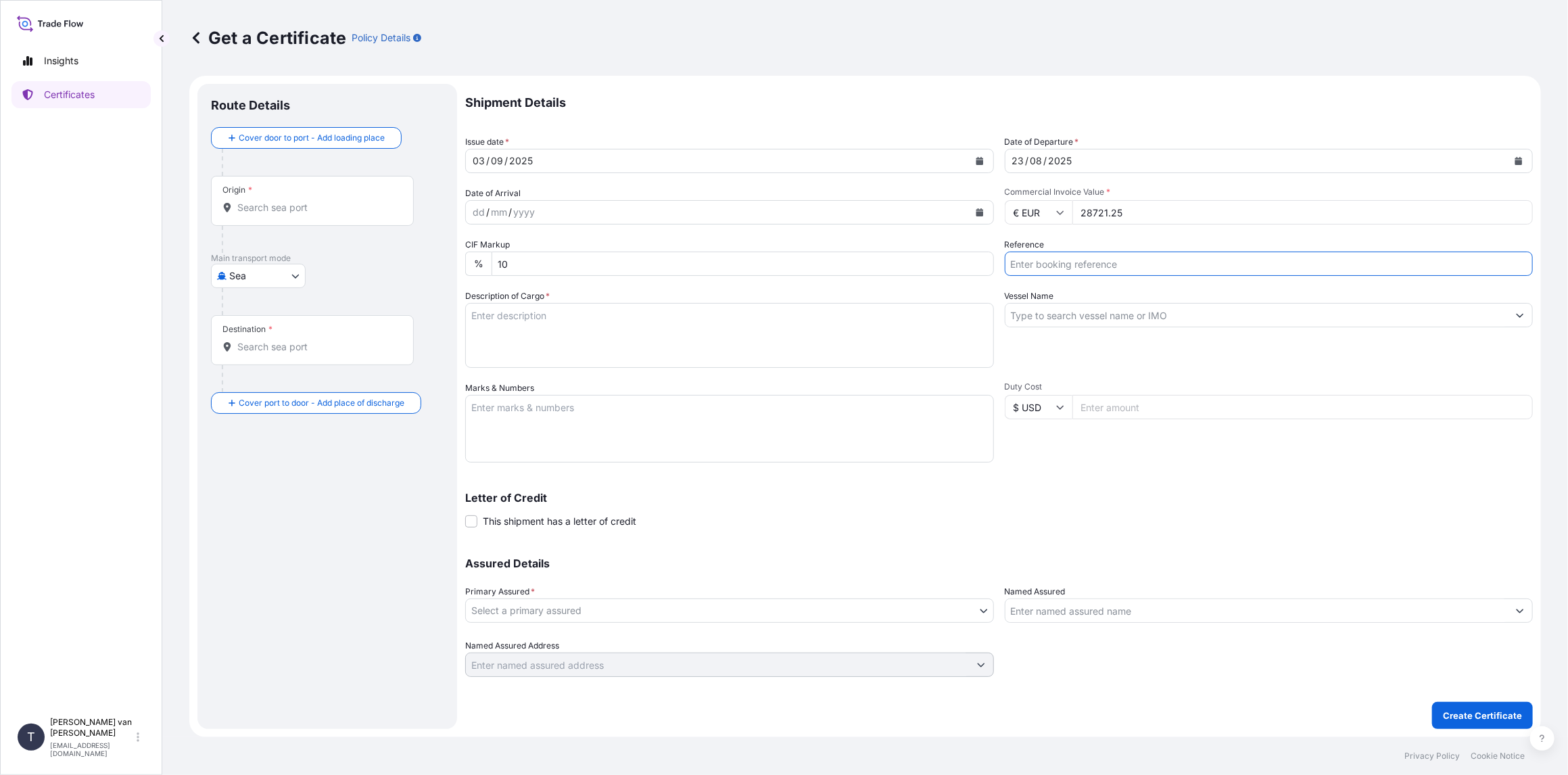
click at [1050, 264] on input "Reference" at bounding box center [1268, 263] width 529 height 24
click at [1065, 321] on input "Vessel Name" at bounding box center [1256, 315] width 503 height 24
click at [1109, 273] on input "CMA CGM AQUILA" at bounding box center [1268, 263] width 529 height 24
drag, startPoint x: 1112, startPoint y: 268, endPoint x: 902, endPoint y: 241, distance: 211.7
click at [904, 241] on div "Shipment Details Issue date * [DATE] Date of Departure * [DATE] Date of Arrival…" at bounding box center [999, 380] width 1068 height 593
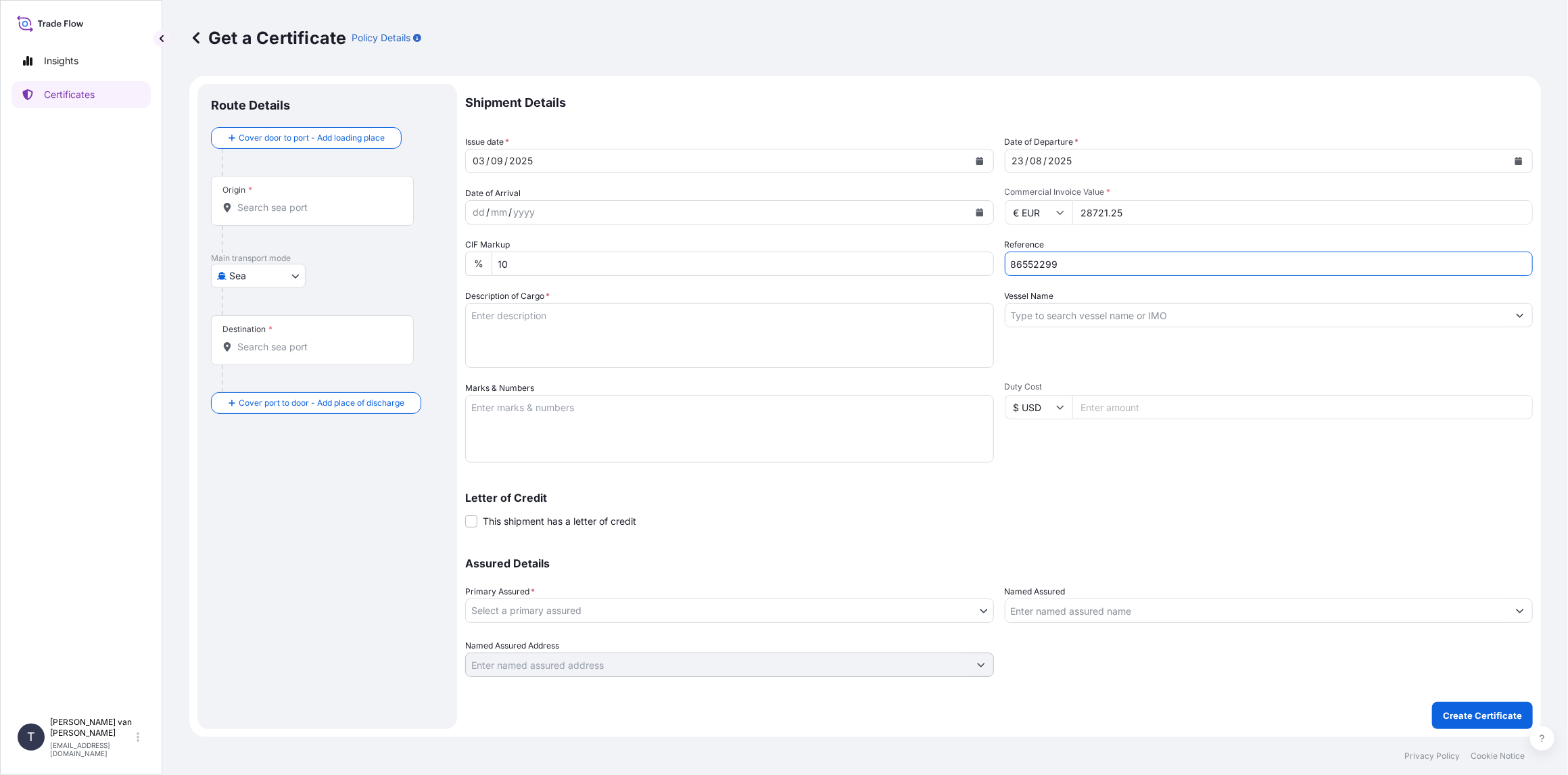
type input "86552299"
click at [1096, 319] on input "Vessel Name" at bounding box center [1256, 315] width 503 height 24
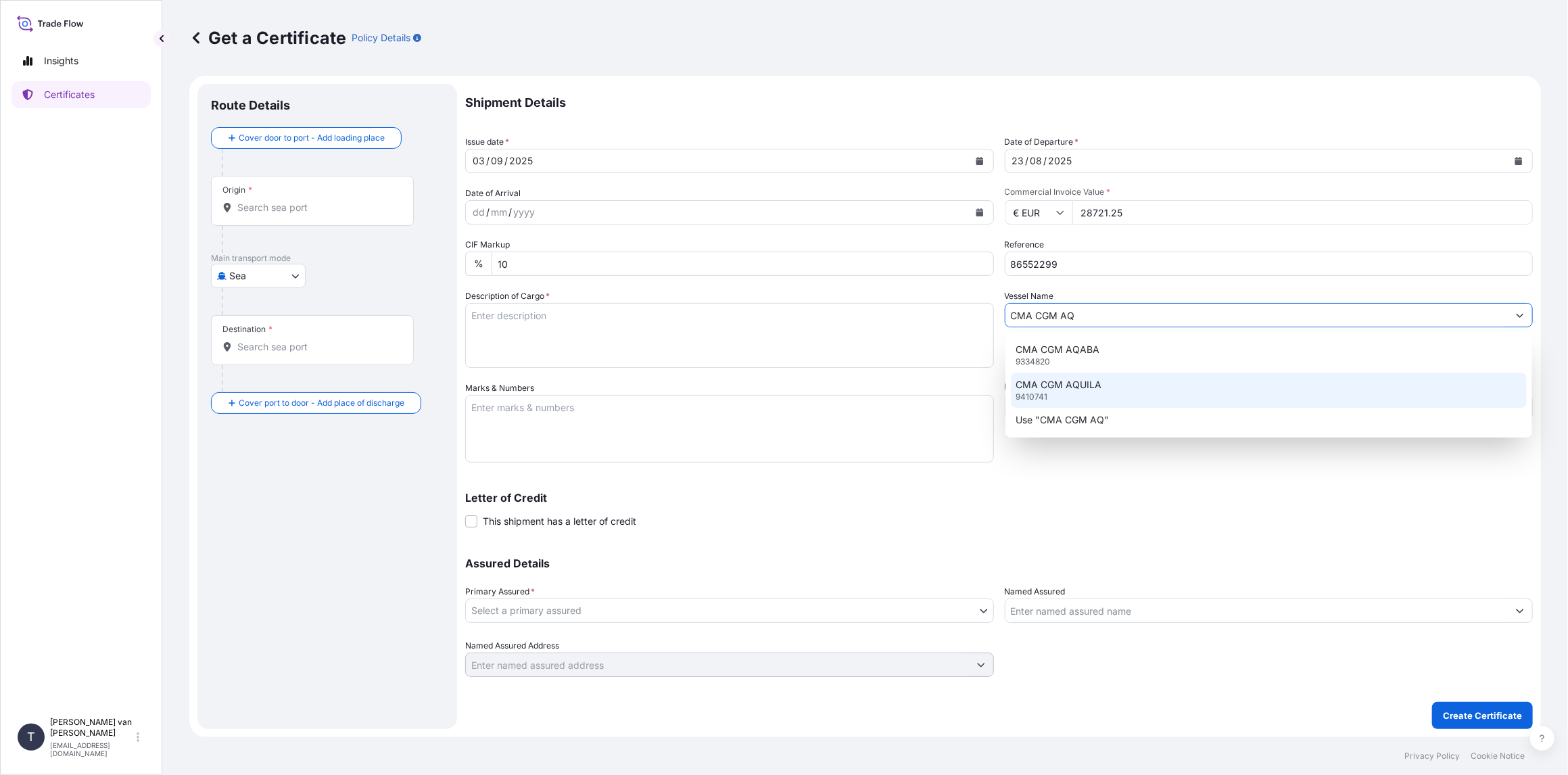
click at [1095, 388] on p "CMA CGM AQUILA" at bounding box center [1059, 384] width 86 height 13
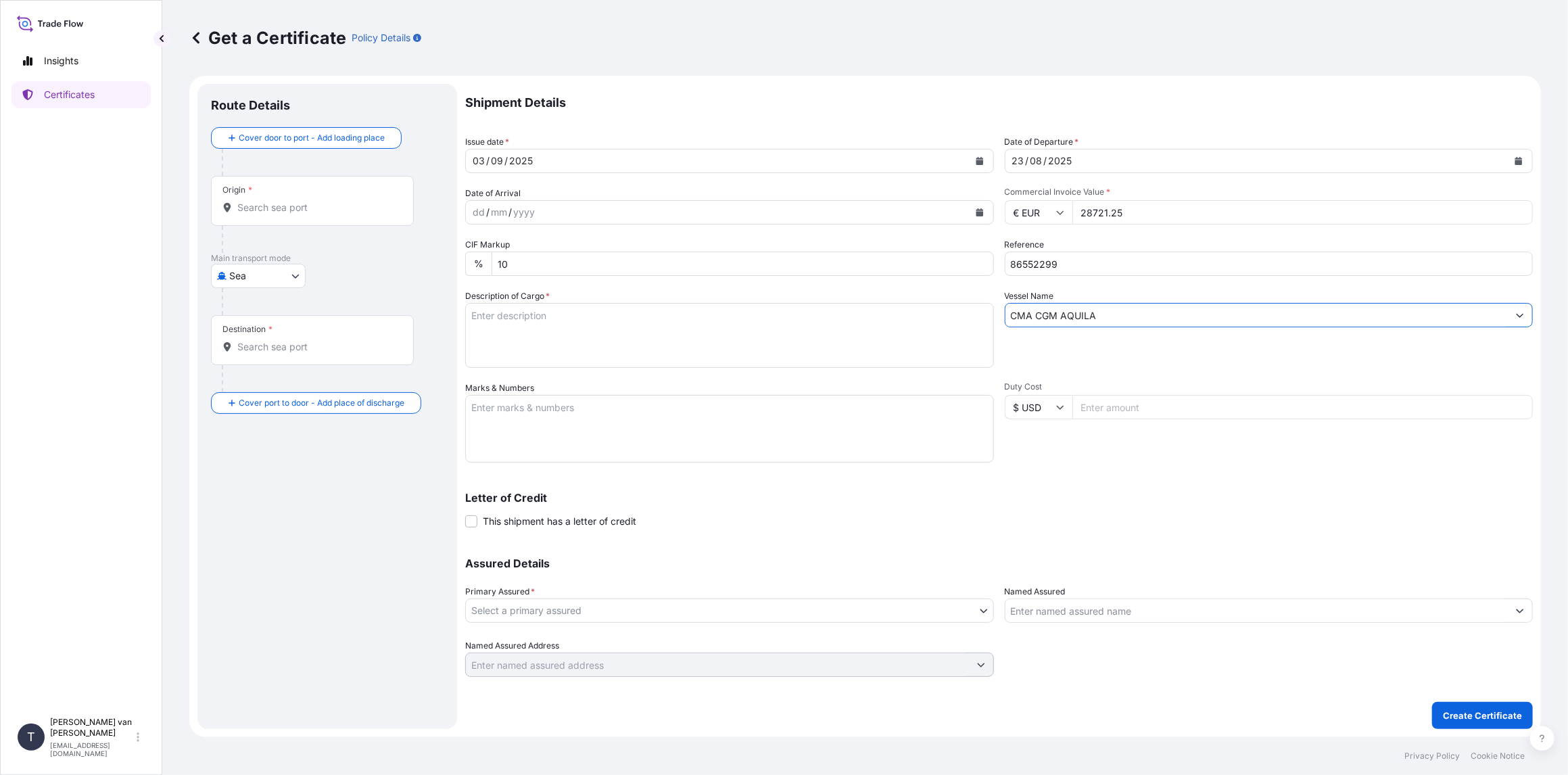
type input "CMA CGM AQUILA"
click at [505, 331] on textarea "Description of Cargo *" at bounding box center [729, 335] width 529 height 65
click at [534, 318] on textarea "1x 40ft container containing: 999 bags x 25 kg Resistamyl 343 = 24.975 kg" at bounding box center [729, 335] width 529 height 65
drag, startPoint x: 544, startPoint y: 314, endPoint x: 500, endPoint y: 314, distance: 44.0
click at [500, 314] on textarea "1x 40ft container containing: 999 bags x 25 kg Resistamyl 343 = 24.975 kg" at bounding box center [729, 335] width 529 height 65
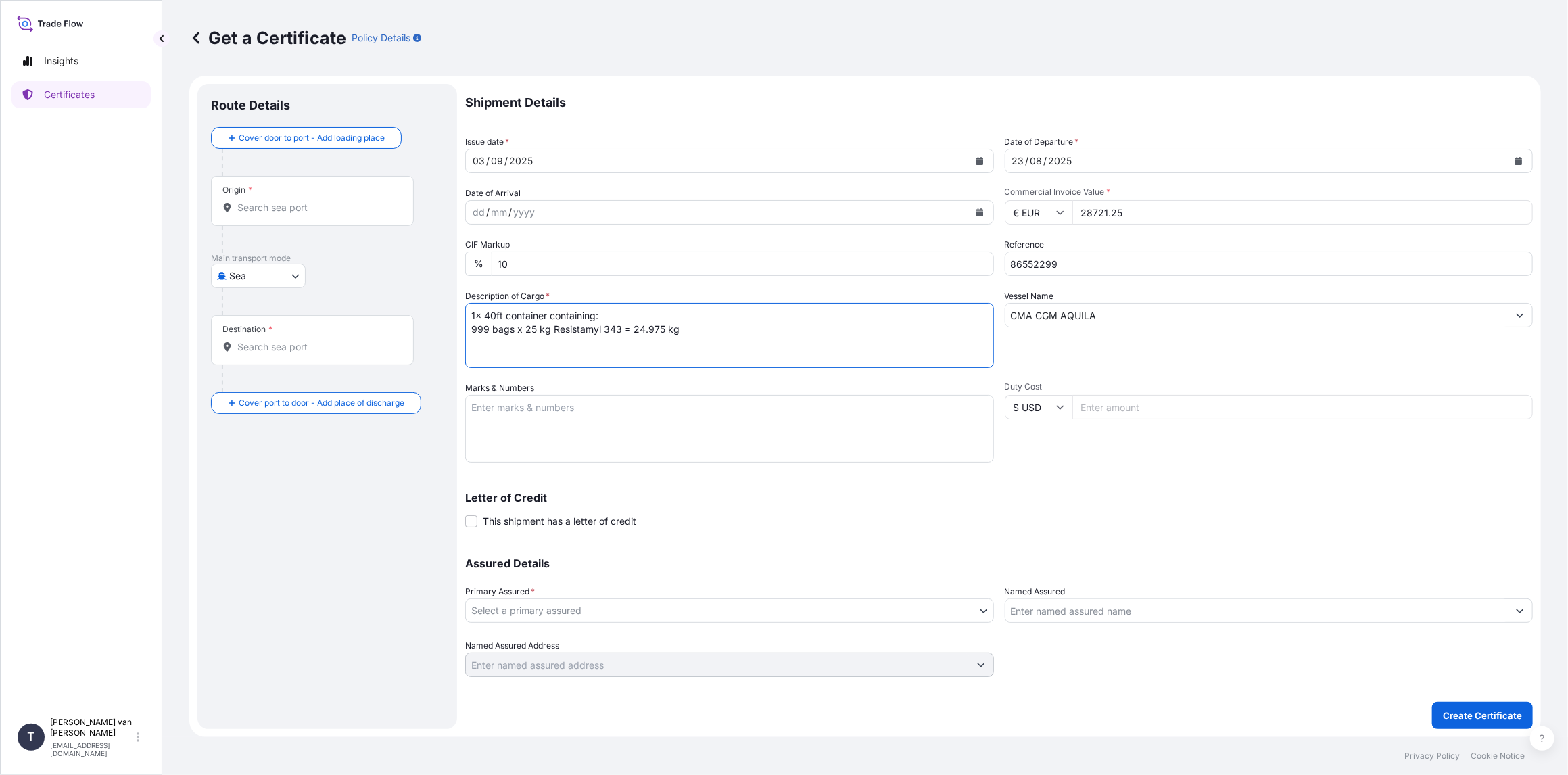
click at [549, 310] on textarea "1x 40ft container containing: 999 bags x 25 kg Resistamyl 343 = 24.975 kg" at bounding box center [729, 335] width 529 height 65
drag, startPoint x: 547, startPoint y: 313, endPoint x: 459, endPoint y: 312, distance: 88.0
click at [459, 312] on form "Route Details Cover door to port - Add loading place Place of loading Road / [G…" at bounding box center [865, 407] width 1352 height 661
type textarea "1x 40ft container containing: 999 bags x 25 kg Resistamyl 343 = 24.975 kg"
click at [485, 410] on textarea "Marks & Numbers" at bounding box center [729, 428] width 529 height 67
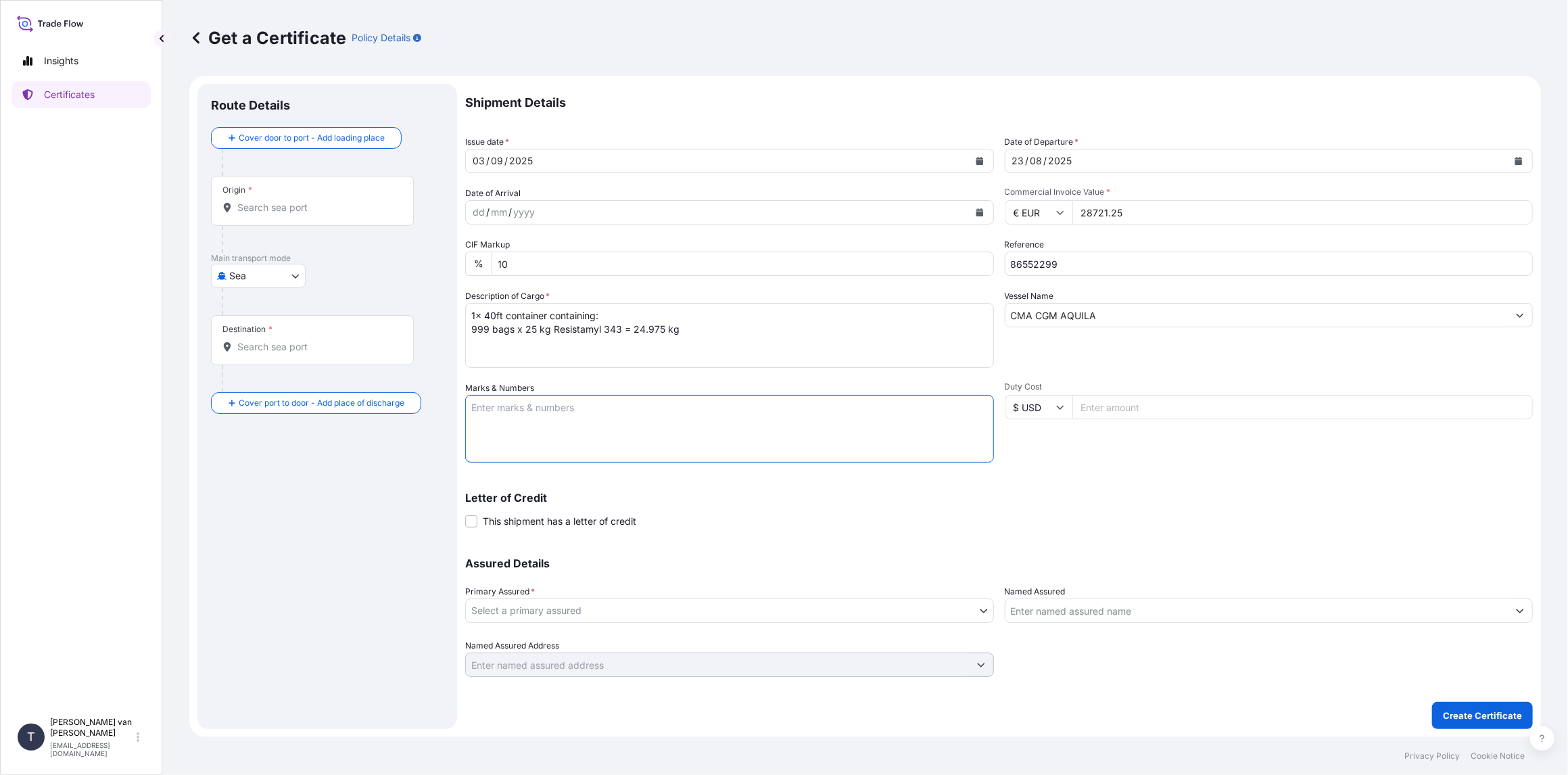
paste textarea "1x 40ft container"
type textarea "1x 40ft container: CONTAINER: SEAL: OOLU9599216 00101657 DO: 86552299 SO: 25741…"
click at [500, 606] on body "Insights Certificates T [PERSON_NAME] van t Hoenderdaal [EMAIL_ADDRESS][DOMAIN_…" at bounding box center [784, 388] width 1568 height 775
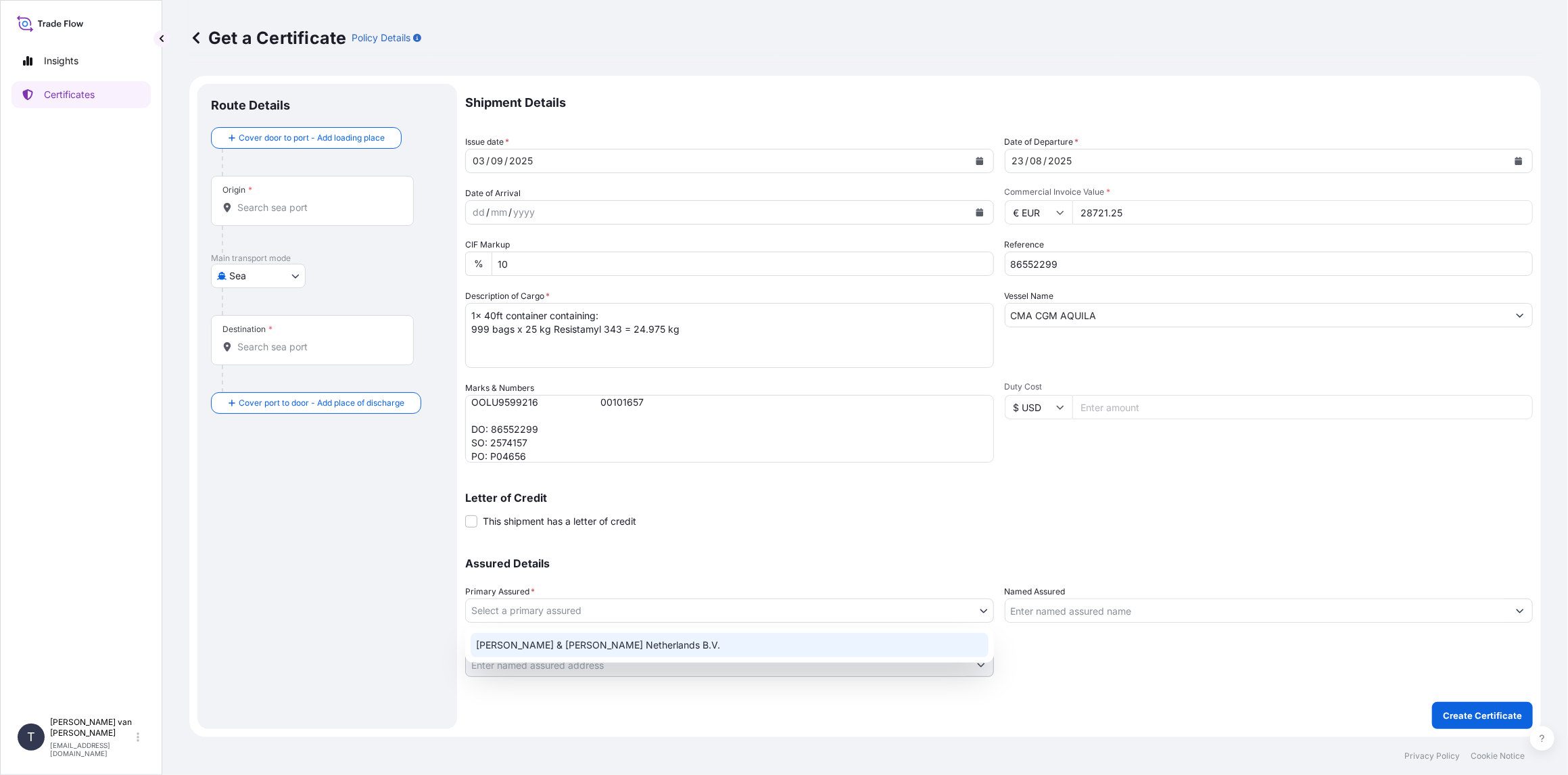
click at [505, 639] on div "[PERSON_NAME] & [PERSON_NAME] Netherlands B.V." at bounding box center [730, 645] width 518 height 24
select select "31666"
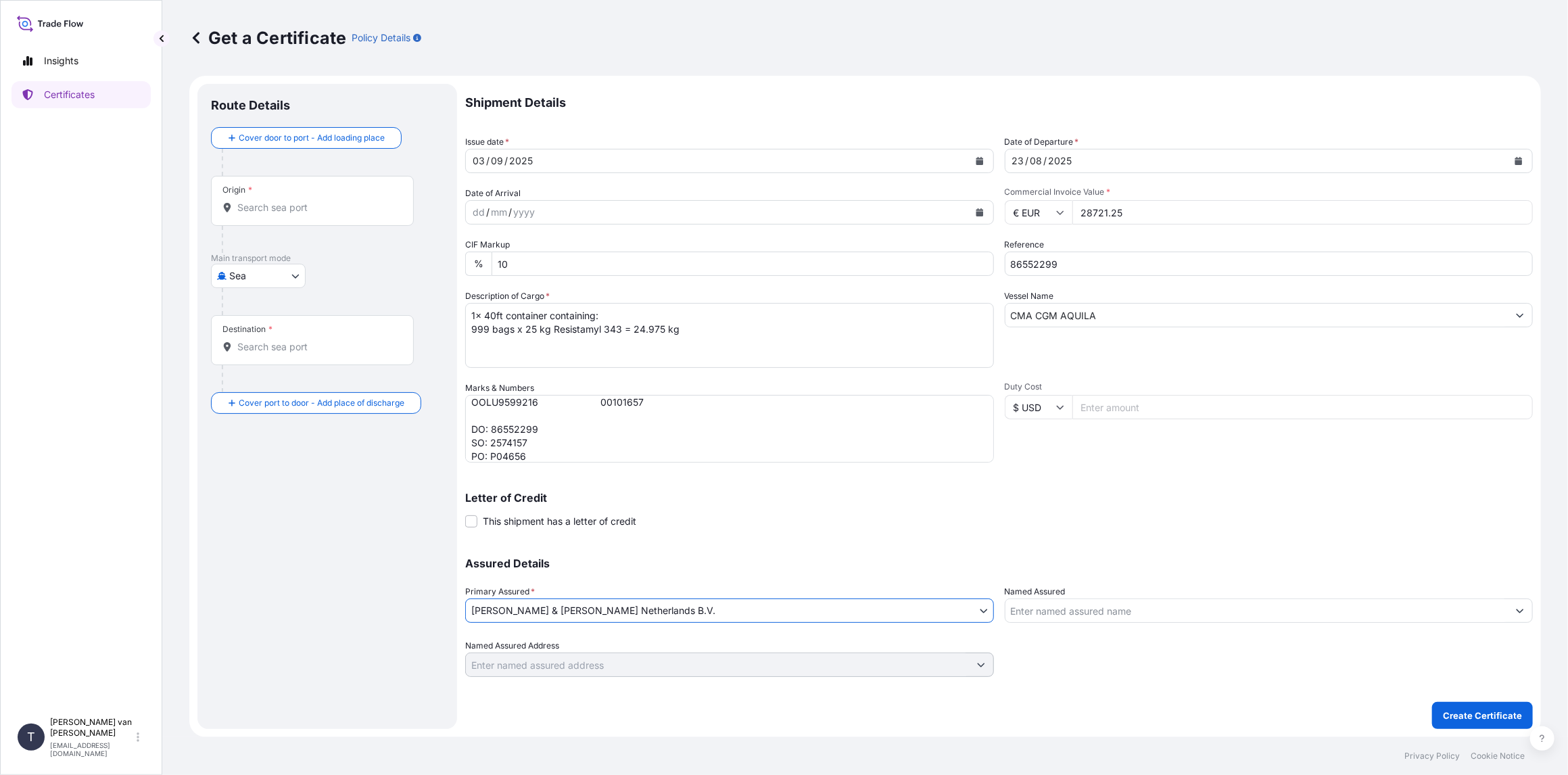
click at [258, 210] on input "Origin *" at bounding box center [317, 207] width 160 height 13
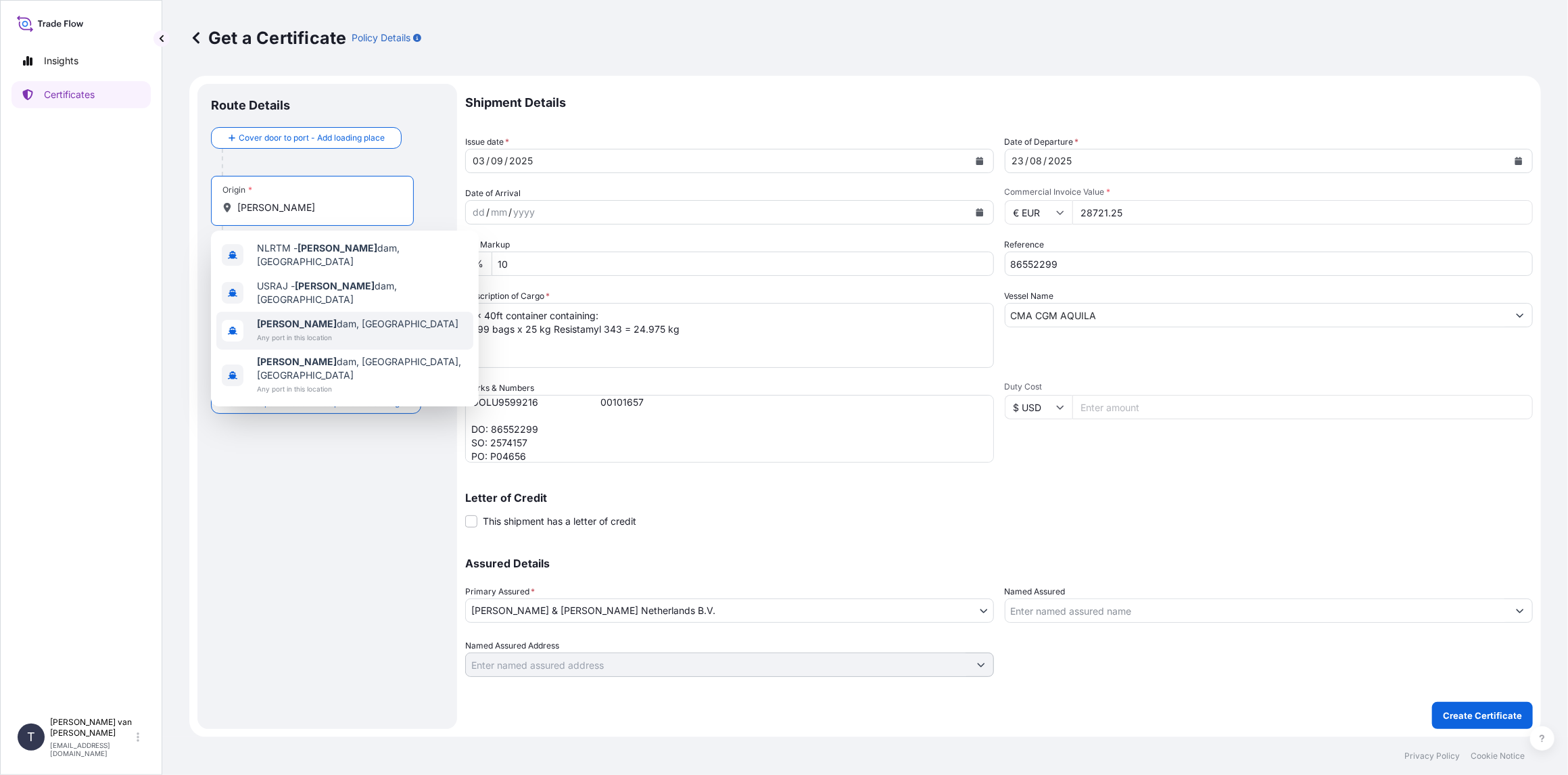
click at [285, 317] on span "[PERSON_NAME] dam, [GEOGRAPHIC_DATA]" at bounding box center [358, 324] width 202 height 13
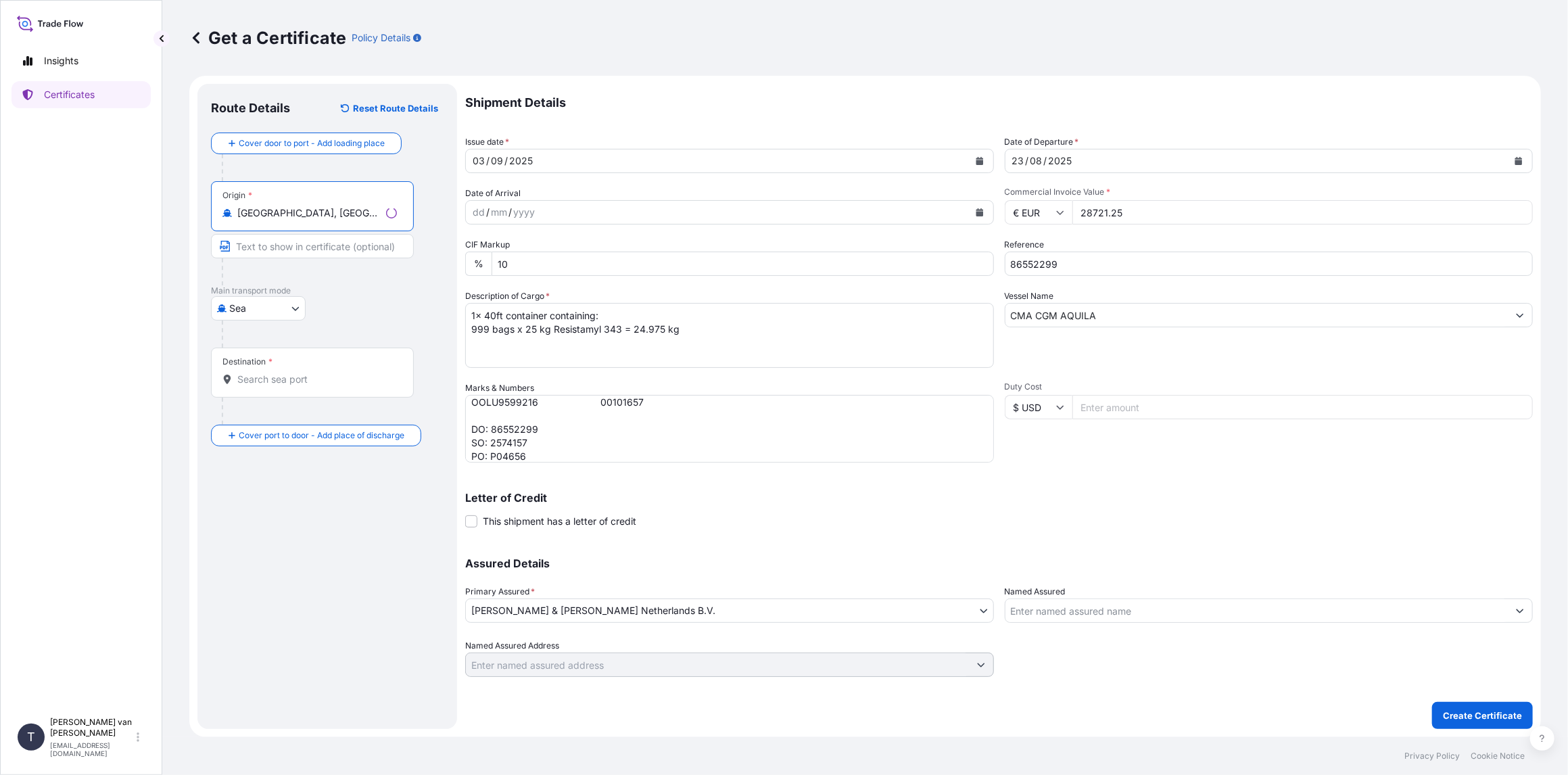
type input "[GEOGRAPHIC_DATA], [GEOGRAPHIC_DATA]"
click at [244, 385] on input "Destination *" at bounding box center [317, 379] width 160 height 13
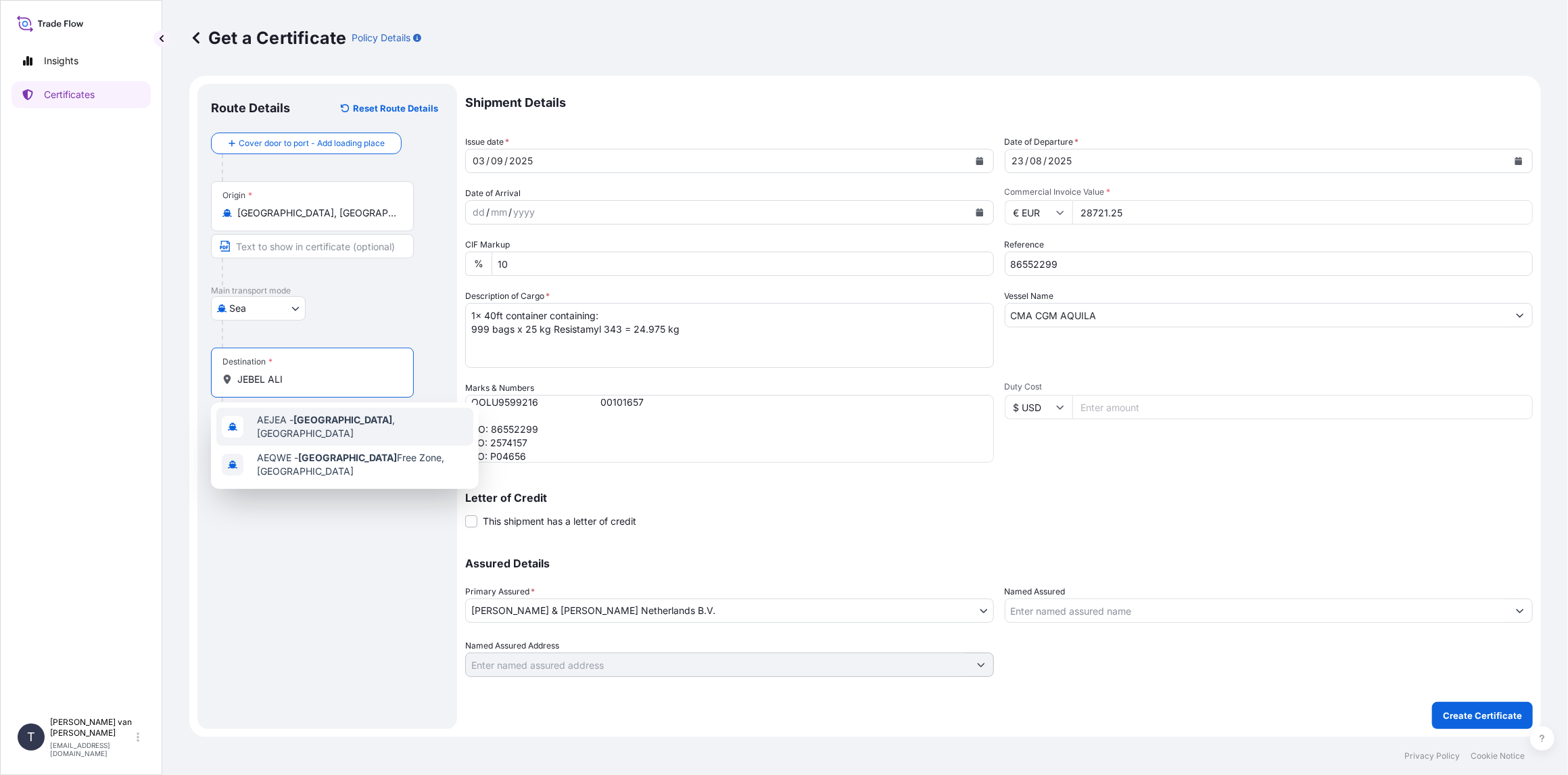
click at [347, 422] on span "AEJEA - [GEOGRAPHIC_DATA] , [GEOGRAPHIC_DATA]" at bounding box center [362, 427] width 211 height 27
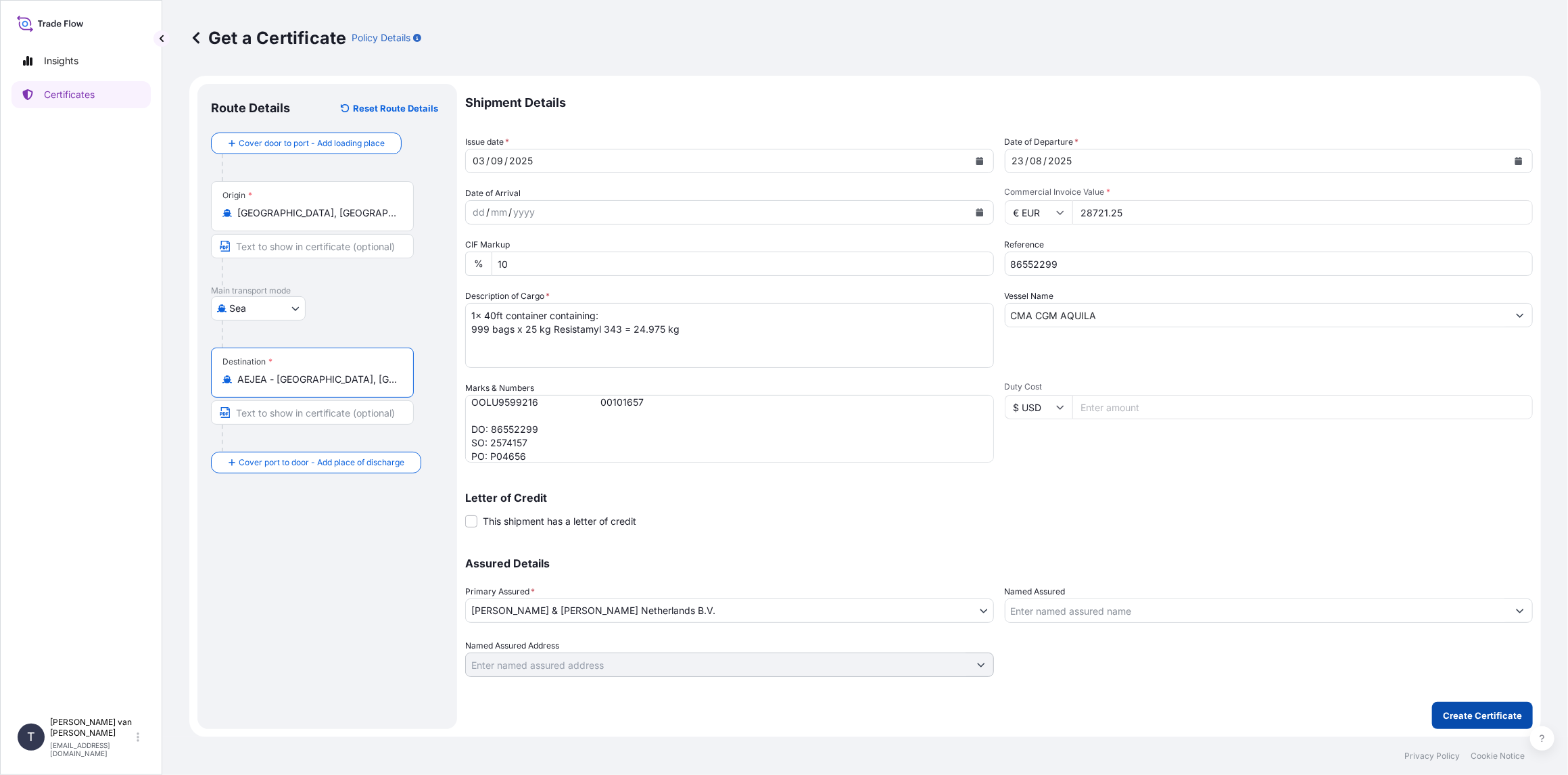
type input "AEJEA - [GEOGRAPHIC_DATA], [GEOGRAPHIC_DATA]"
click at [1479, 705] on button "Create Certificate" at bounding box center [1482, 715] width 101 height 27
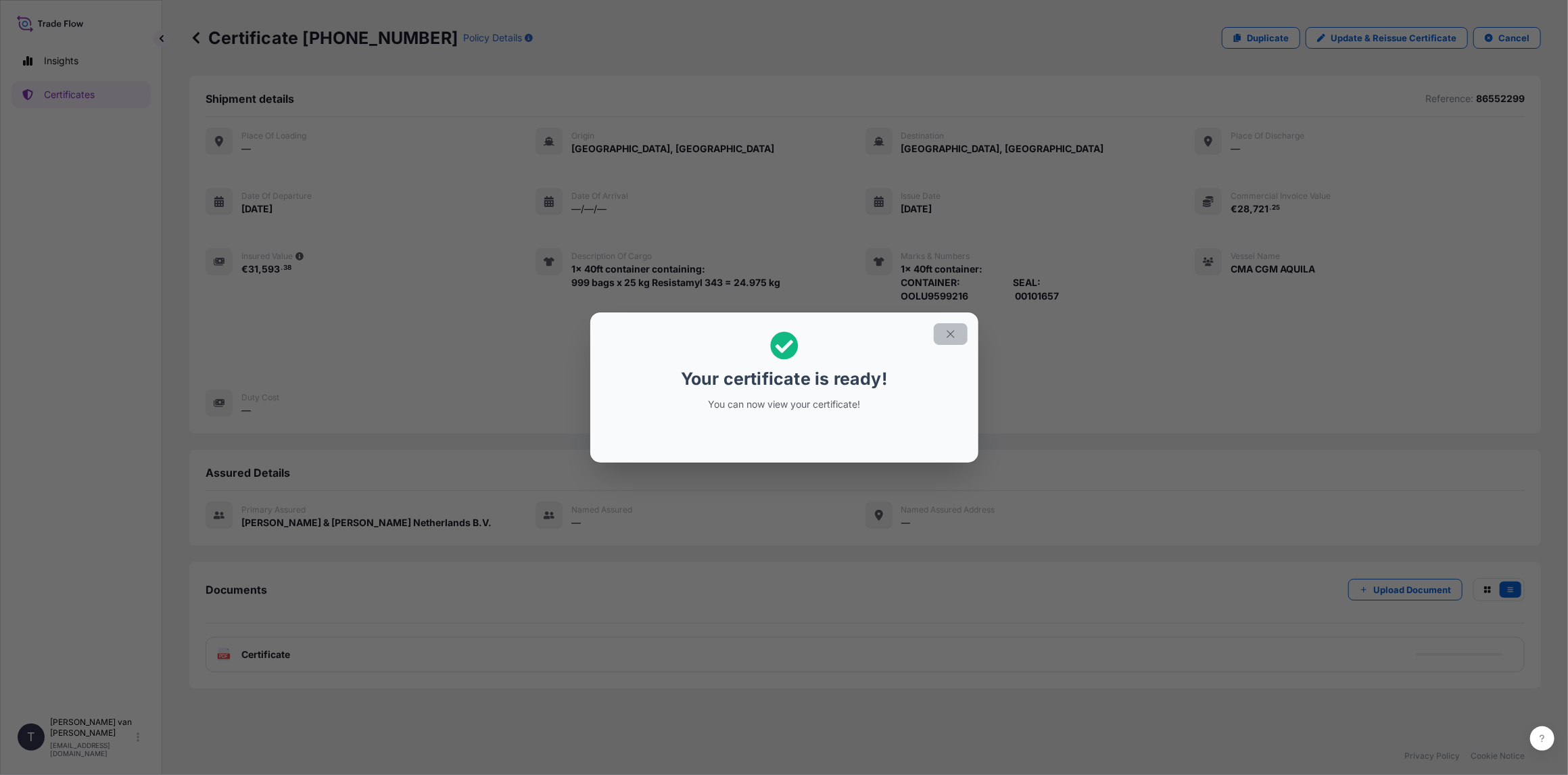
click at [954, 334] on icon "button" at bounding box center [950, 334] width 12 height 12
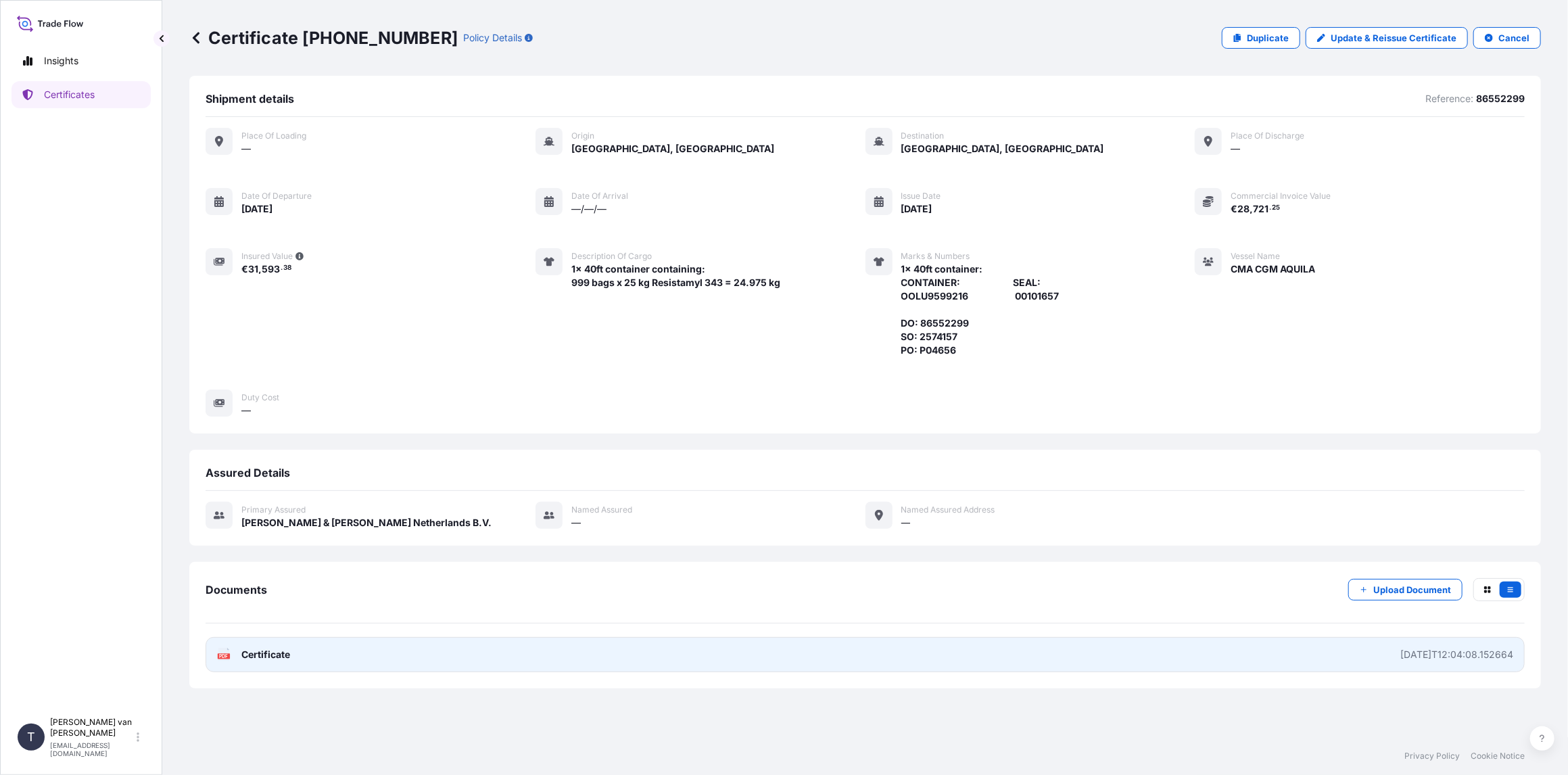
click at [285, 656] on span "Certificate" at bounding box center [265, 654] width 49 height 13
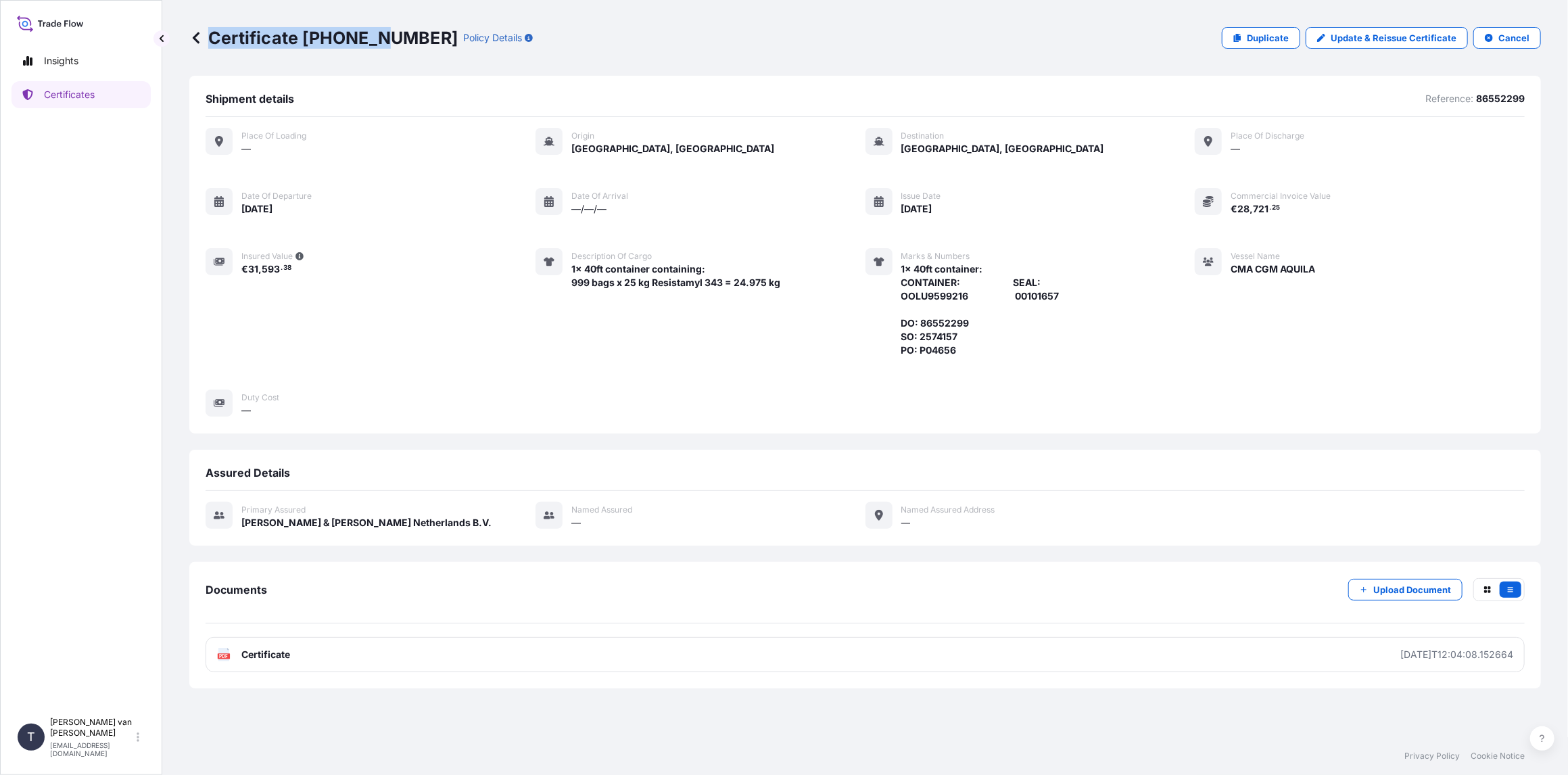
click at [387, 40] on div "Certificate [PHONE_NUMBER] Policy Details" at bounding box center [361, 38] width 344 height 21
click at [406, 41] on div "Certificate [PHONE_NUMBER] Policy Details" at bounding box center [361, 38] width 344 height 21
click at [407, 35] on div "Certificate [PHONE_NUMBER] Policy Details" at bounding box center [361, 38] width 344 height 21
drag, startPoint x: 407, startPoint y: 35, endPoint x: 381, endPoint y: 31, distance: 26.3
click at [381, 31] on div "Certificate [PHONE_NUMBER] Policy Details" at bounding box center [361, 38] width 344 height 21
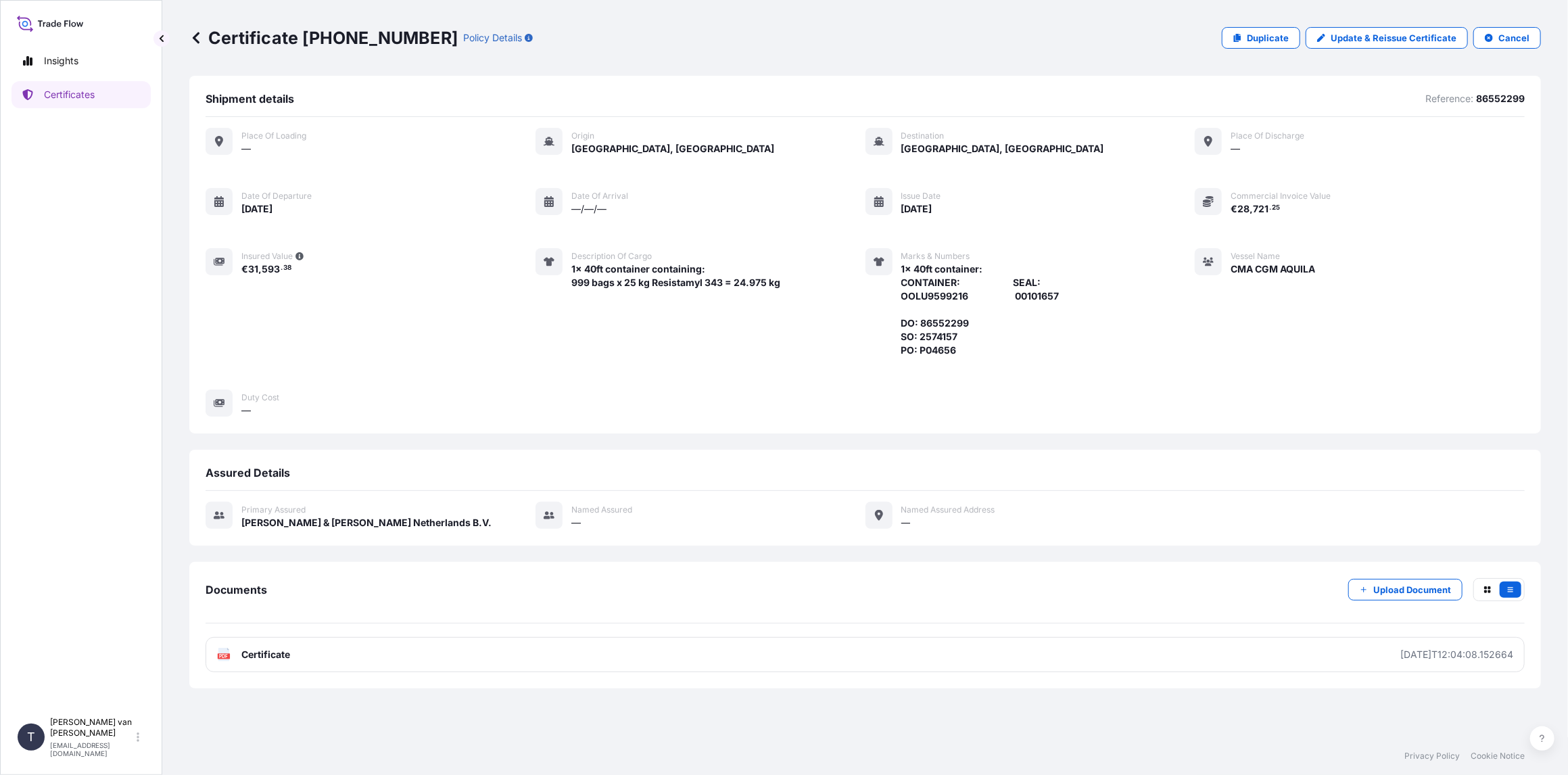
click at [398, 29] on p "Certificate [PHONE_NUMBER]" at bounding box center [324, 38] width 268 height 21
drag, startPoint x: 406, startPoint y: 28, endPoint x: 304, endPoint y: 31, distance: 102.0
click at [304, 31] on p "Certificate [PHONE_NUMBER]" at bounding box center [324, 38] width 268 height 21
copy p "[PHONE_NUMBER]"
click at [510, 324] on div "Place of Loading — Origin [GEOGRAPHIC_DATA], [GEOGRAPHIC_DATA] Destination [GEO…" at bounding box center [865, 273] width 1319 height 290
